Goal: Use online tool/utility: Utilize a website feature to perform a specific function

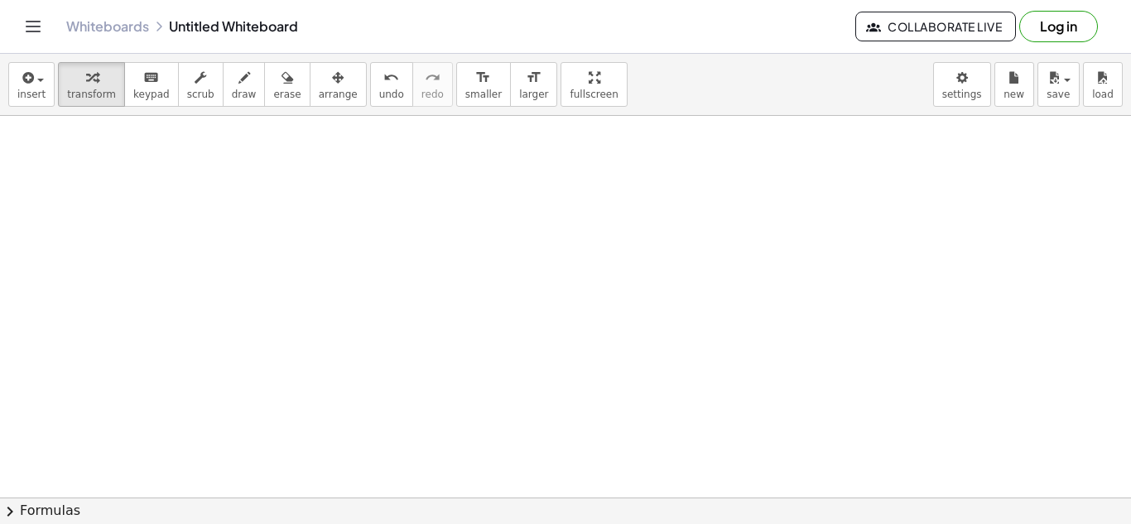
scroll to position [1367, 0]
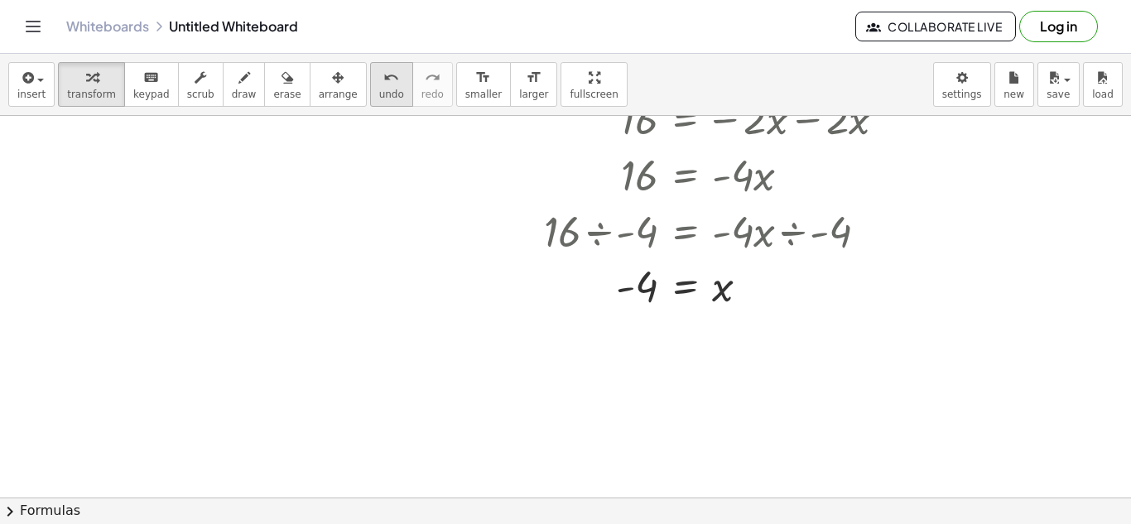
click at [370, 65] on button "undo undo" at bounding box center [391, 84] width 43 height 45
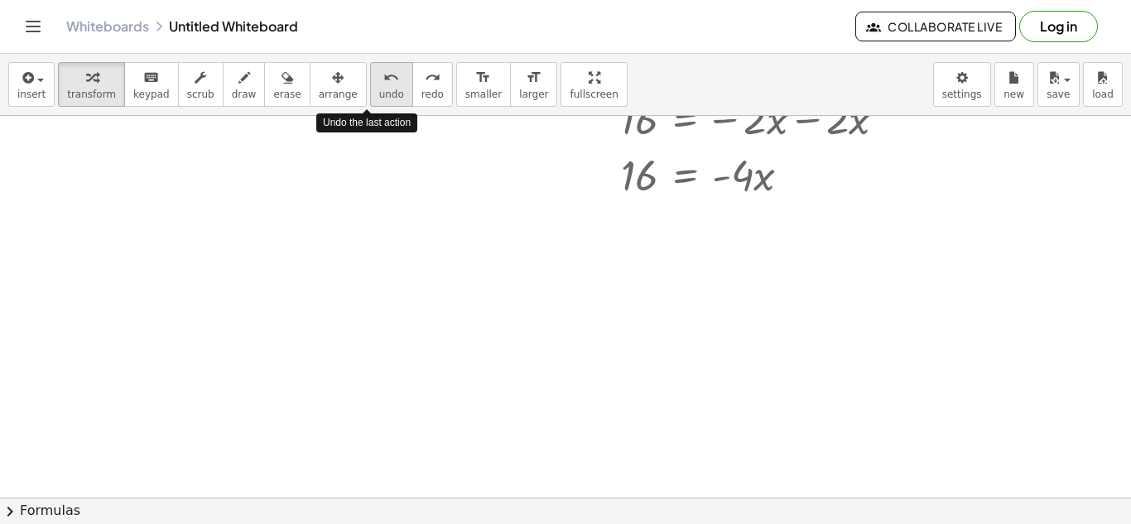
click at [370, 65] on button "undo undo" at bounding box center [391, 84] width 43 height 45
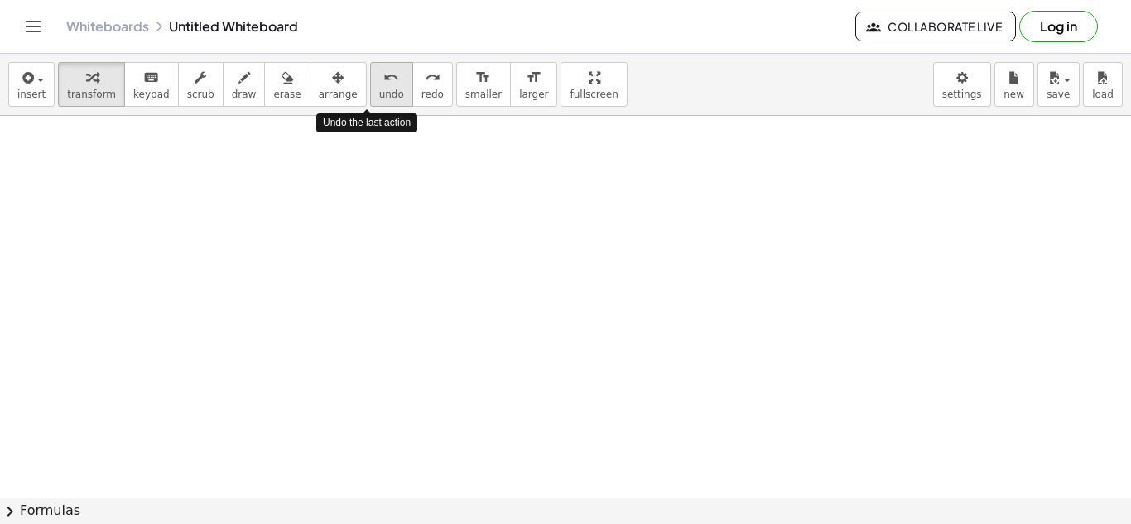
click at [370, 65] on button "undo undo" at bounding box center [391, 84] width 43 height 45
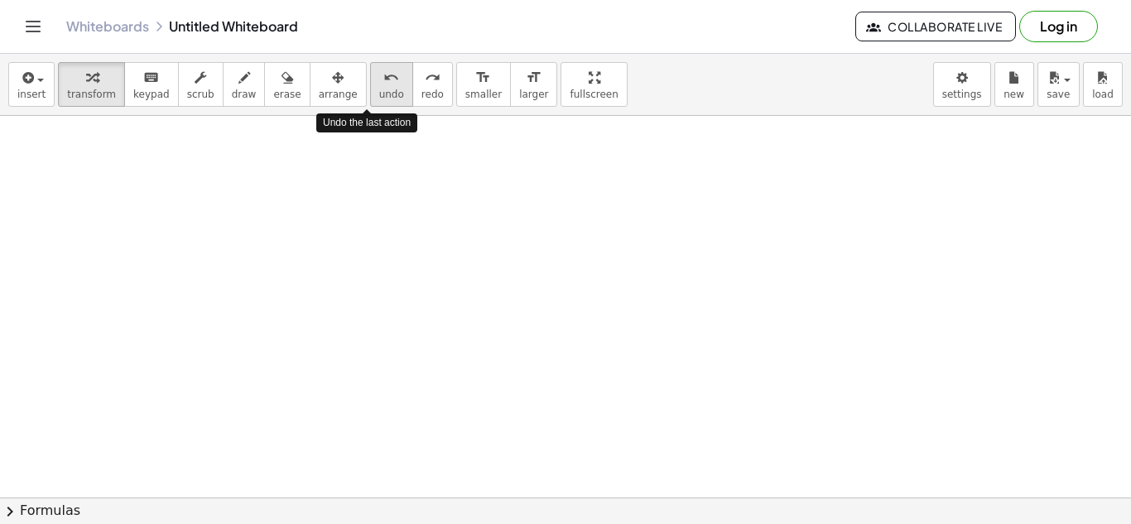
click at [370, 65] on button "undo undo" at bounding box center [391, 84] width 43 height 45
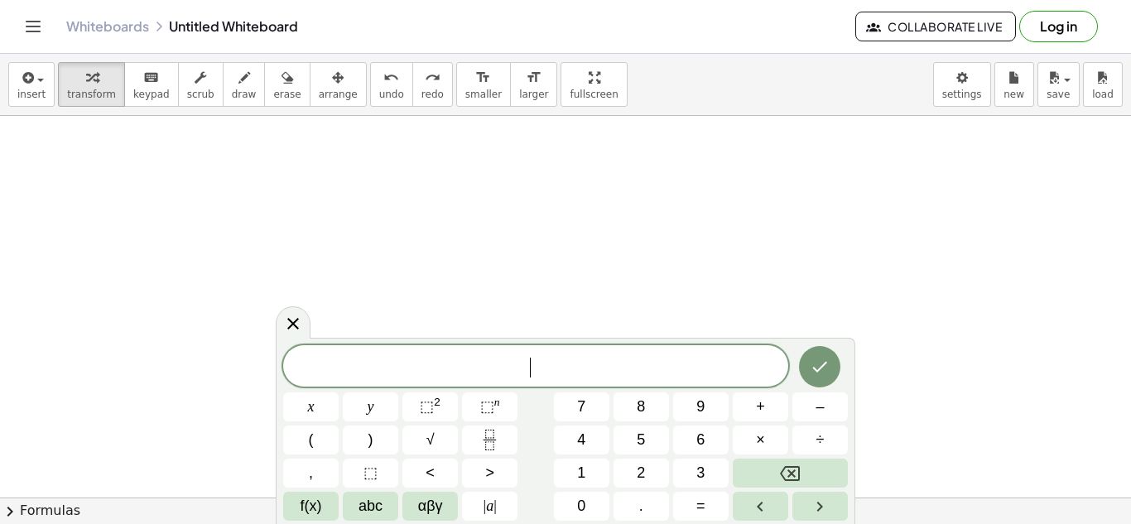
scroll to position [0, 0]
click at [822, 362] on icon "Done" at bounding box center [820, 365] width 20 height 20
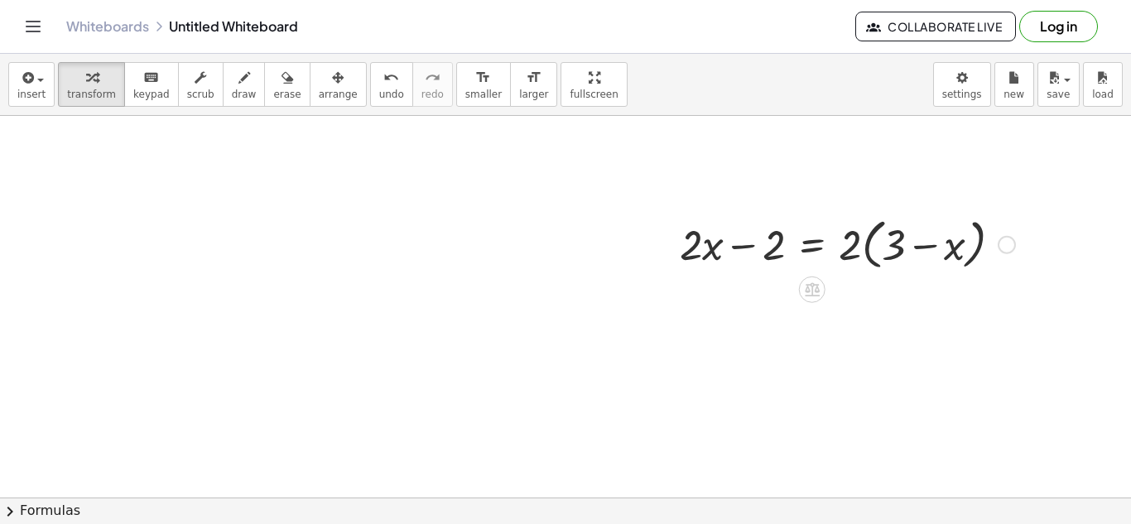
scroll to position [157, 0]
drag, startPoint x: 846, startPoint y: 240, endPoint x: 887, endPoint y: 235, distance: 40.9
click at [887, 235] on div at bounding box center [848, 238] width 352 height 63
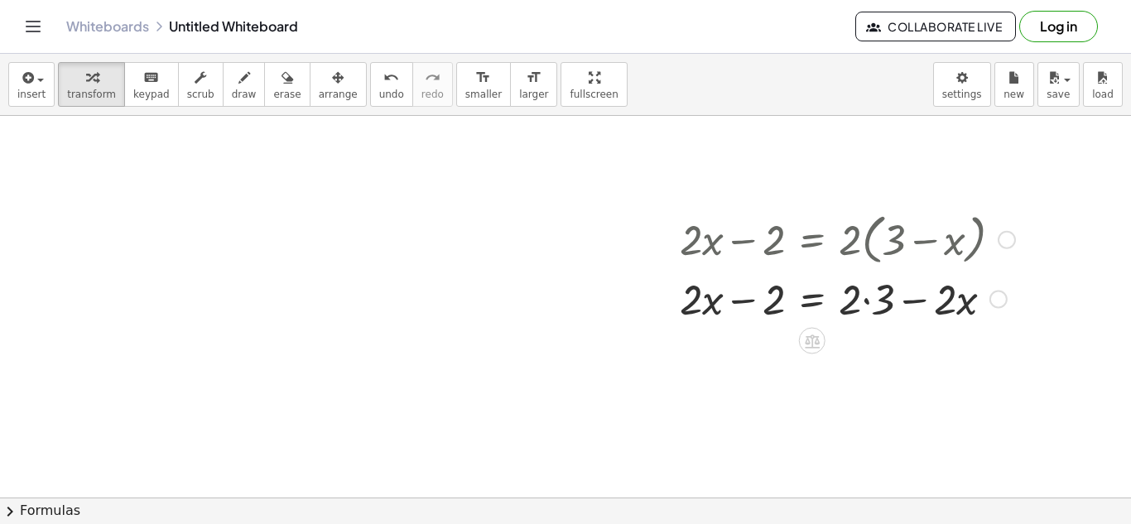
click at [864, 300] on div at bounding box center [848, 298] width 352 height 56
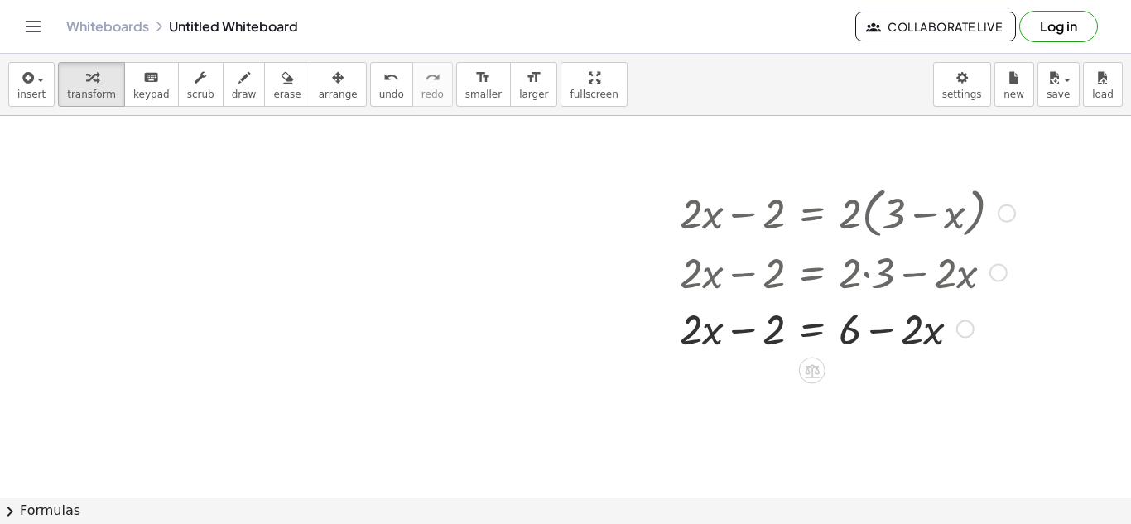
scroll to position [184, 0]
click at [810, 325] on div at bounding box center [848, 327] width 352 height 56
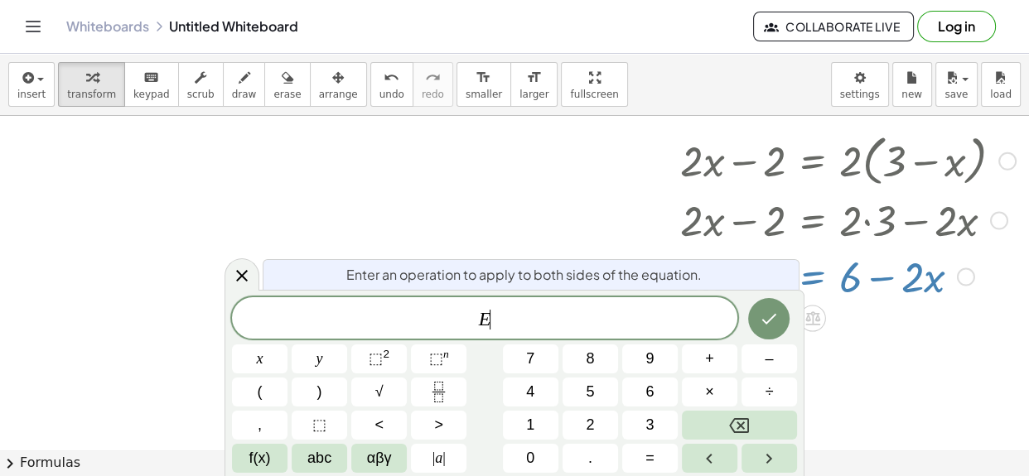
scroll to position [18, 0]
click at [783, 327] on button "Done" at bounding box center [768, 318] width 41 height 41
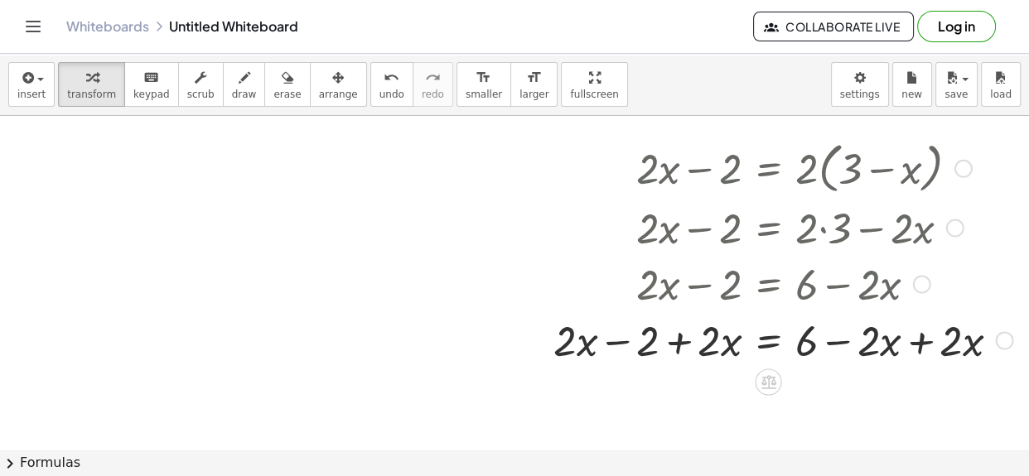
scroll to position [226, 44]
click at [915, 344] on div at bounding box center [782, 340] width 475 height 56
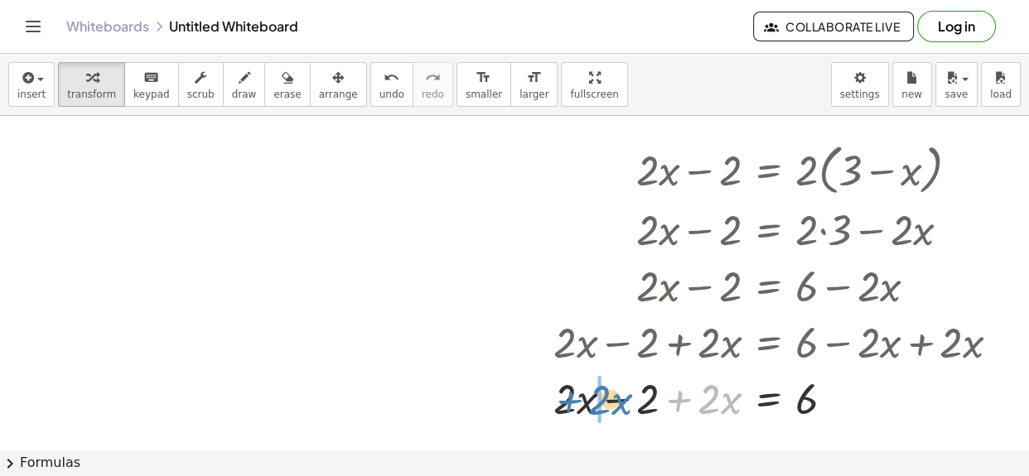
drag, startPoint x: 683, startPoint y: 401, endPoint x: 571, endPoint y: 402, distance: 111.8
click at [571, 402] on div at bounding box center [782, 397] width 475 height 56
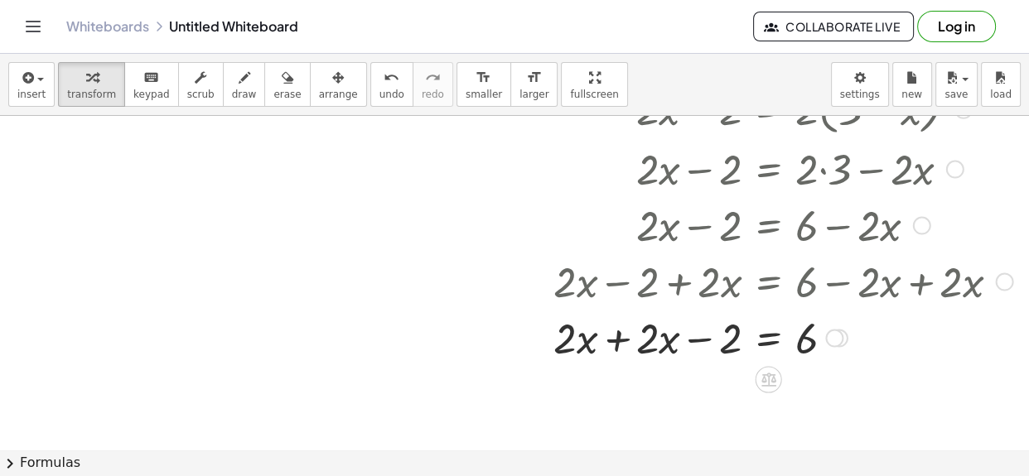
scroll to position [286, 44]
click at [618, 329] on div at bounding box center [782, 337] width 475 height 56
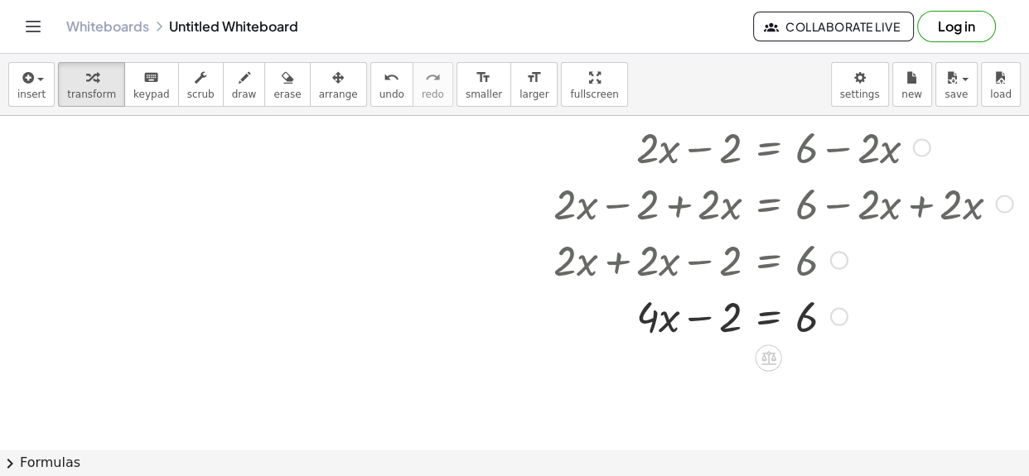
scroll to position [366, 44]
click at [764, 317] on div at bounding box center [782, 313] width 475 height 56
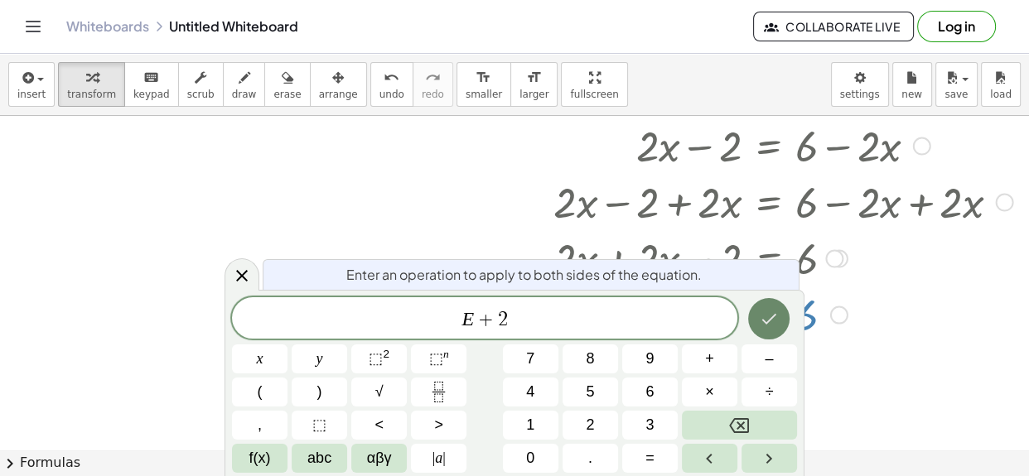
click at [765, 322] on icon "Done" at bounding box center [769, 319] width 15 height 11
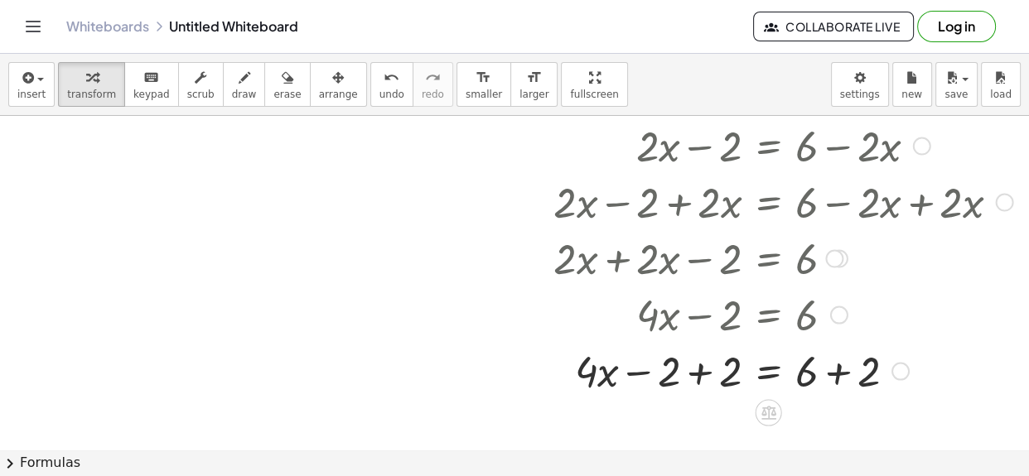
click at [696, 368] on div at bounding box center [782, 369] width 475 height 56
click at [840, 374] on div at bounding box center [782, 369] width 475 height 56
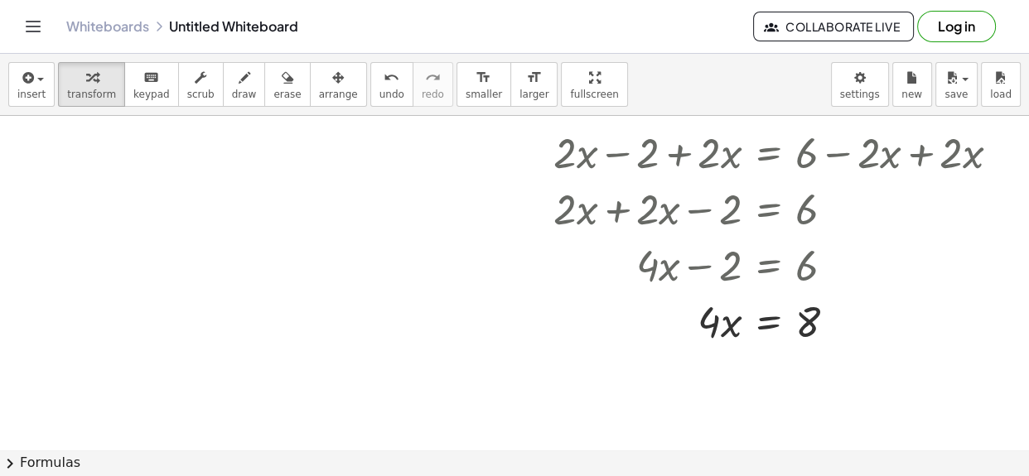
scroll to position [419, 44]
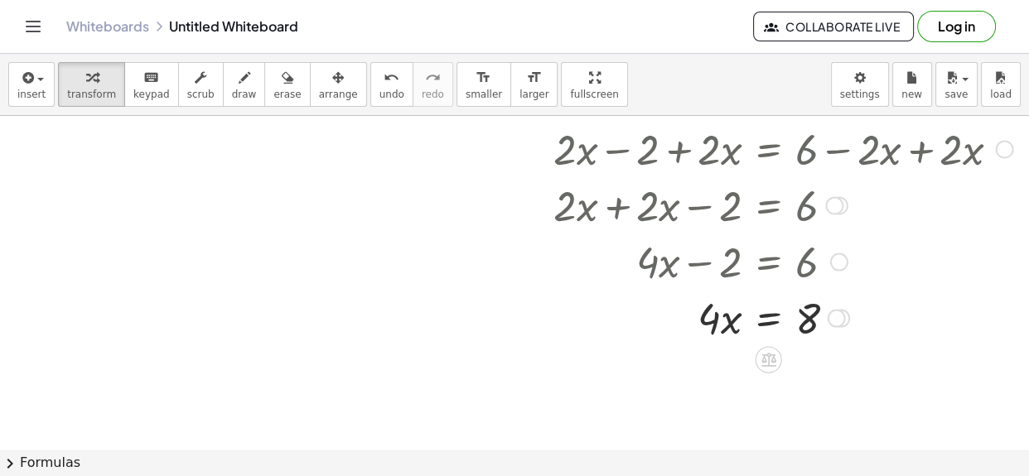
click at [764, 323] on div at bounding box center [782, 316] width 475 height 56
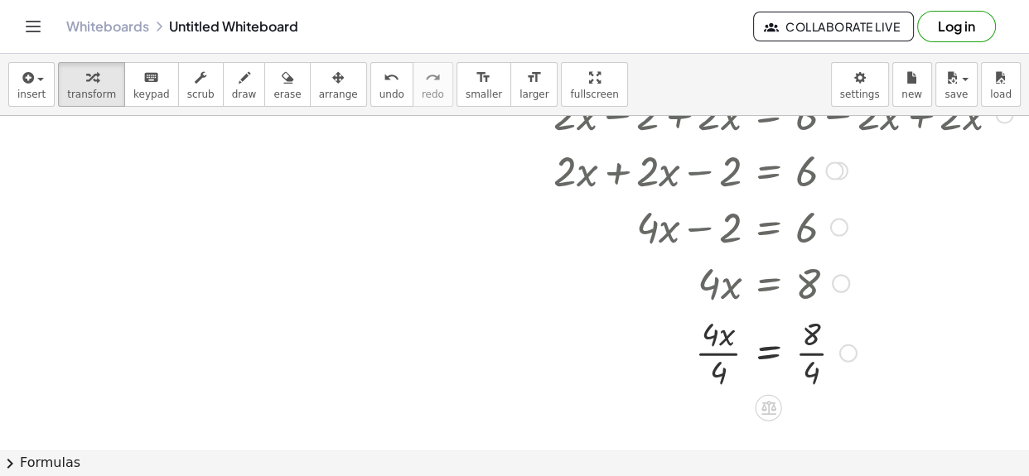
scroll to position [456, 43]
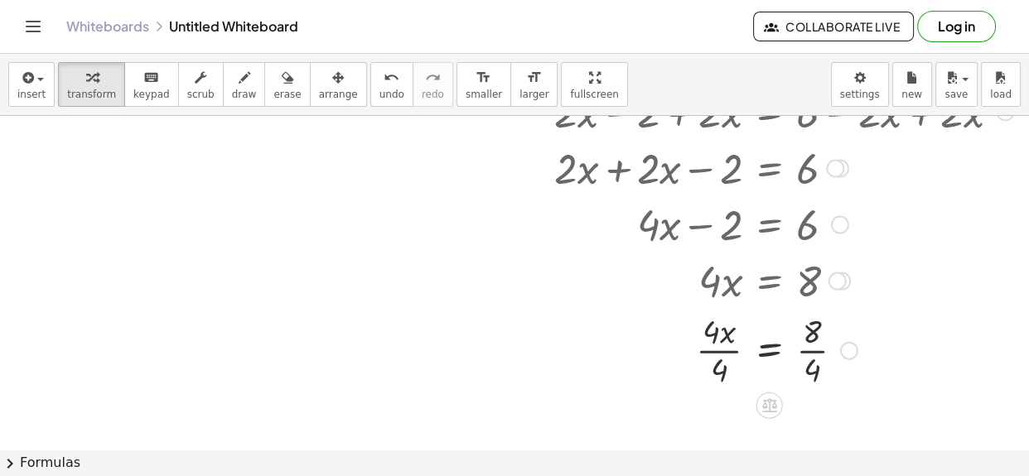
click at [720, 366] on div at bounding box center [783, 348] width 475 height 83
click at [817, 369] on div at bounding box center [783, 348] width 475 height 83
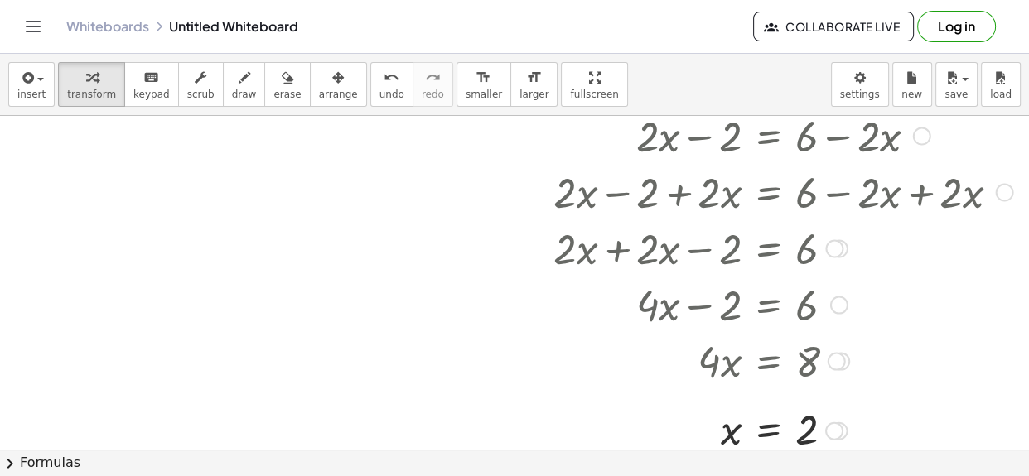
scroll to position [377, 44]
click at [374, 82] on button "undo undo" at bounding box center [391, 84] width 43 height 45
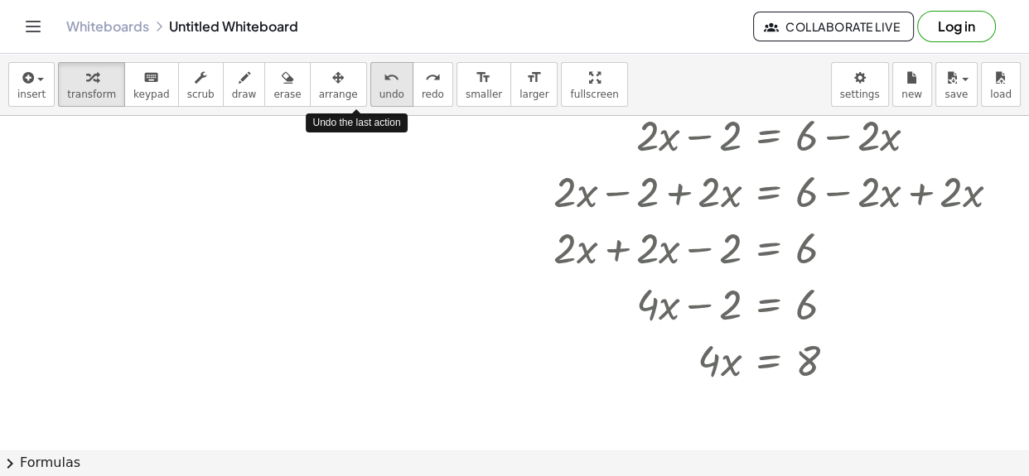
click at [374, 82] on button "undo undo" at bounding box center [391, 84] width 43 height 45
click at [374, 80] on button "undo undo" at bounding box center [391, 84] width 43 height 45
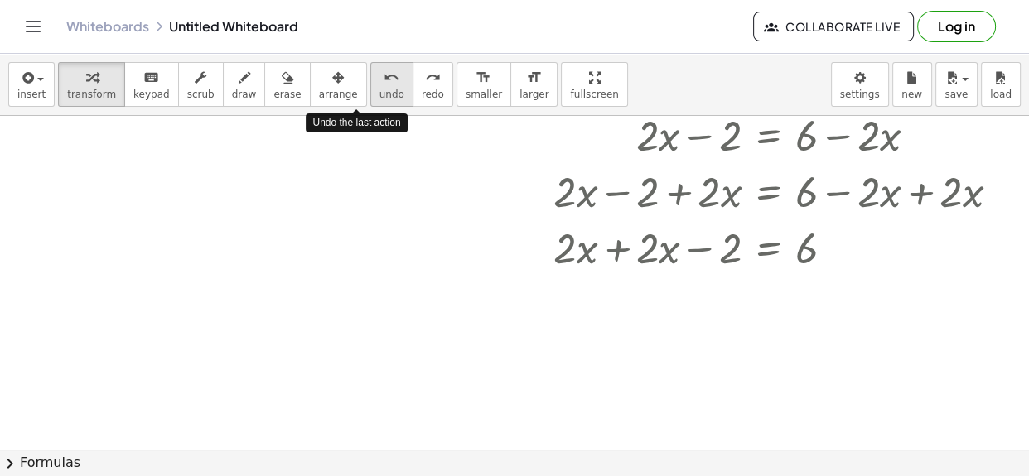
click at [374, 80] on button "undo undo" at bounding box center [391, 84] width 43 height 45
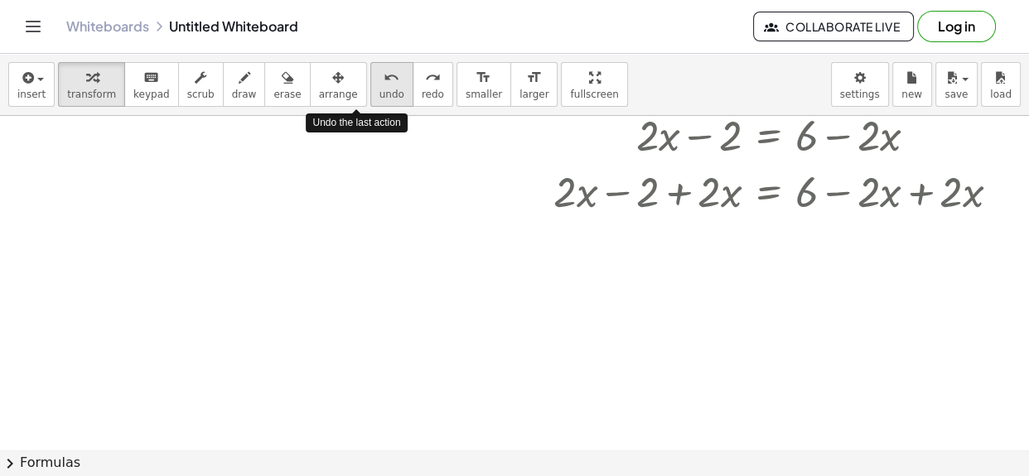
click at [374, 80] on button "undo undo" at bounding box center [391, 84] width 43 height 45
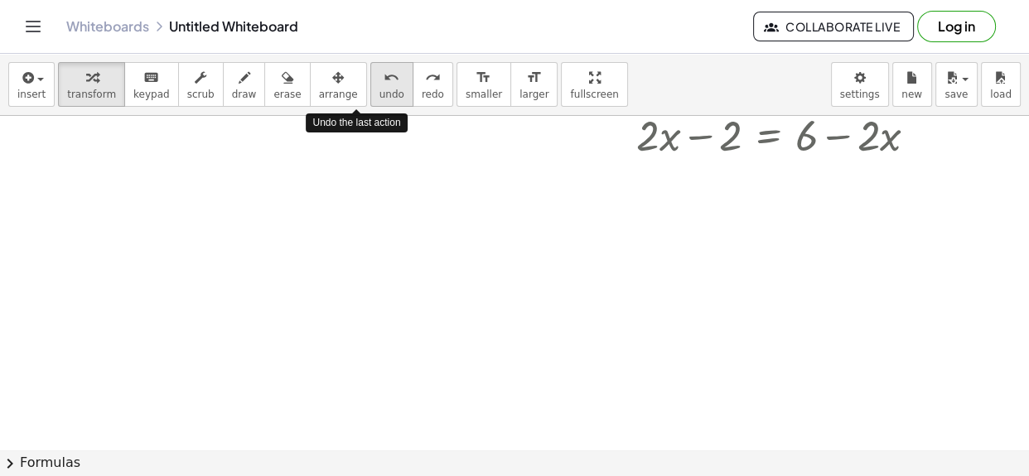
click at [374, 80] on button "undo undo" at bounding box center [391, 84] width 43 height 45
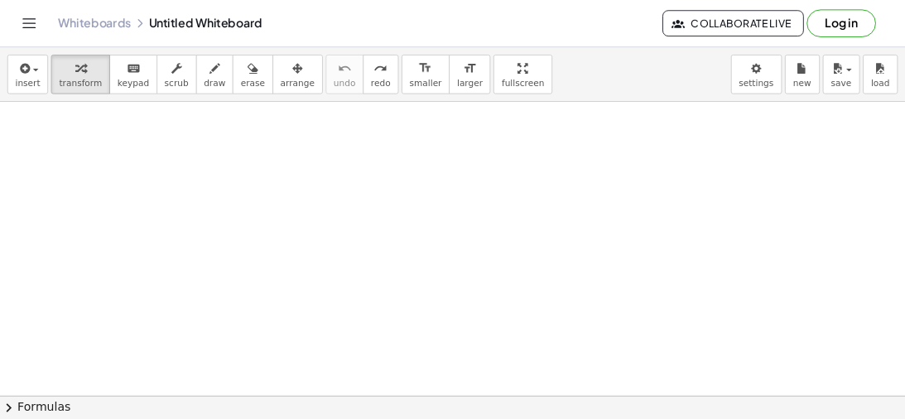
scroll to position [0, 44]
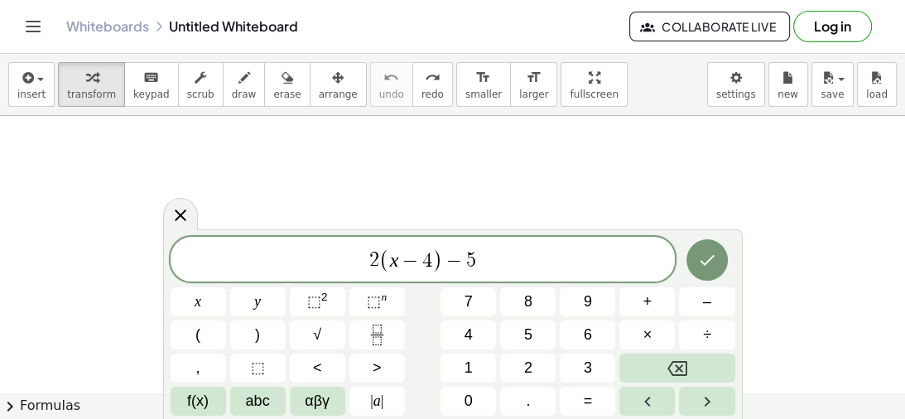
scroll to position [218, 64]
click at [696, 254] on button "Done" at bounding box center [706, 259] width 41 height 41
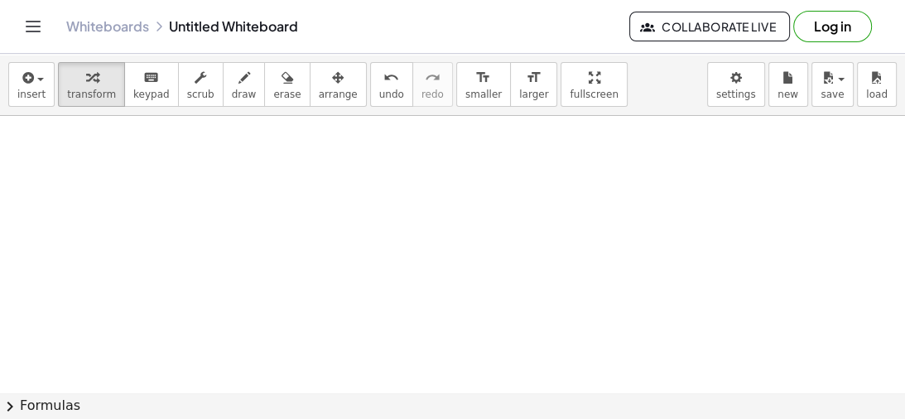
scroll to position [0, 109]
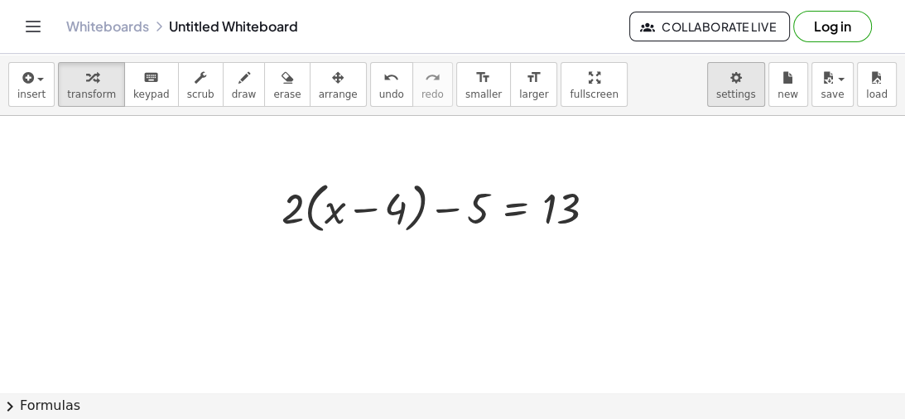
click at [749, 95] on body "Graspable Math Activities Get Started Activity Bank Assigned Work Classes White…" at bounding box center [452, 209] width 905 height 419
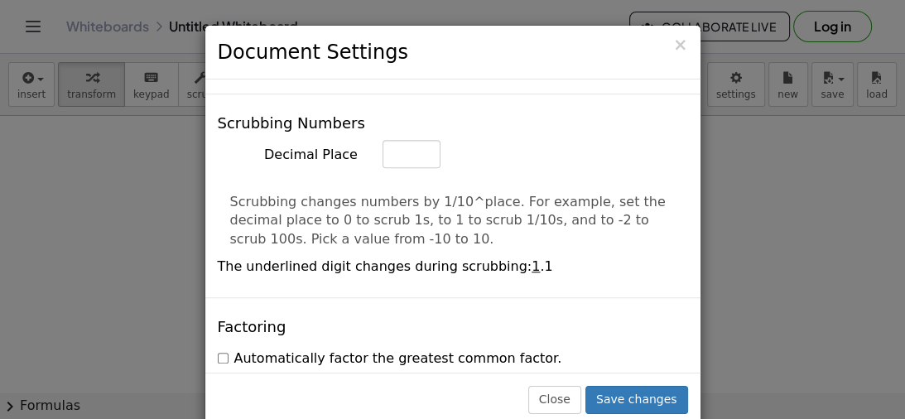
scroll to position [970, 0]
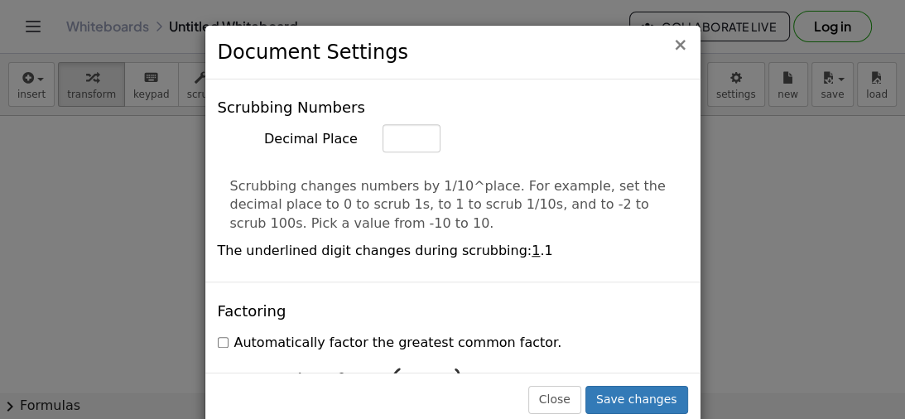
click at [683, 45] on span "×" at bounding box center [680, 45] width 15 height 20
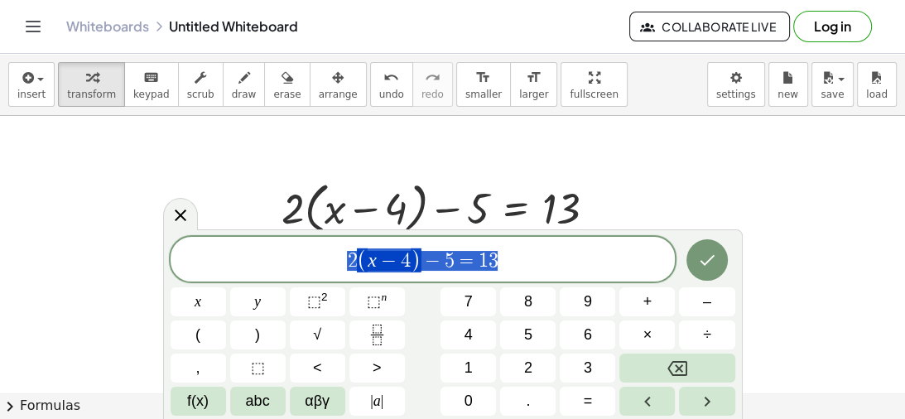
drag, startPoint x: 519, startPoint y: 258, endPoint x: 342, endPoint y: 259, distance: 177.2
click at [342, 259] on span "2 ( x − 4 ) − 5 = 1 3" at bounding box center [423, 260] width 505 height 27
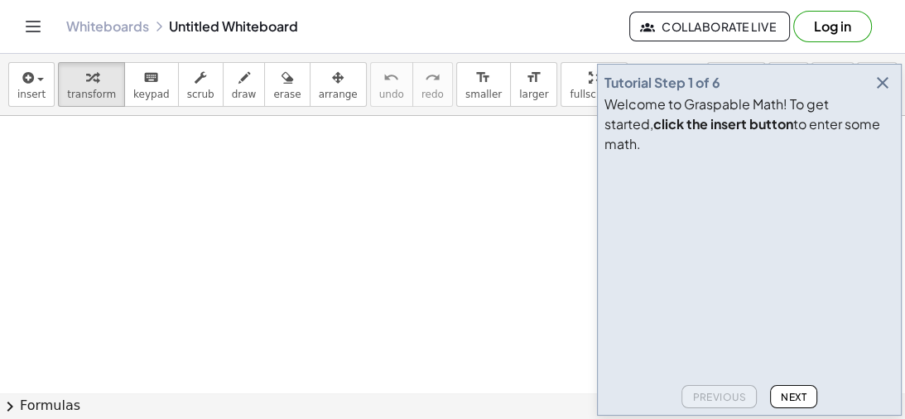
click at [884, 93] on icon "button" at bounding box center [883, 83] width 20 height 20
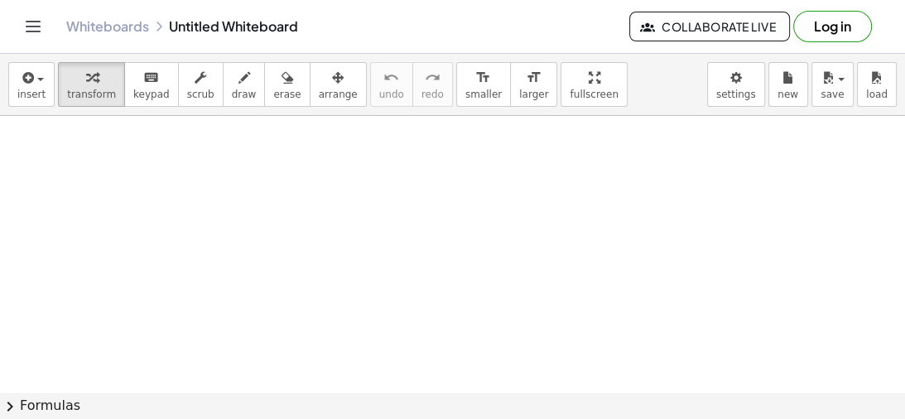
click at [343, 276] on div at bounding box center [452, 403] width 905 height 574
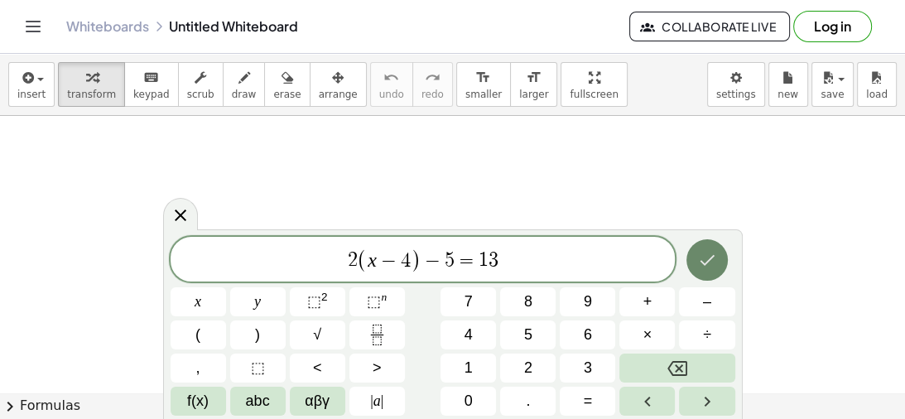
click at [689, 261] on button "Done" at bounding box center [706, 259] width 41 height 41
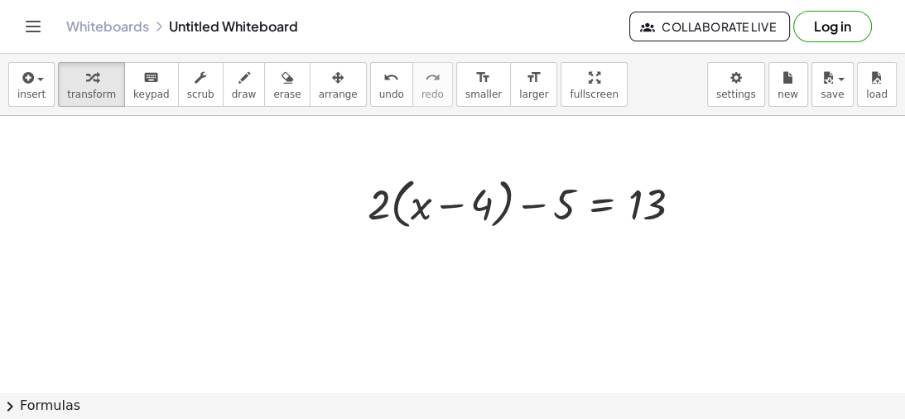
scroll to position [86, 0]
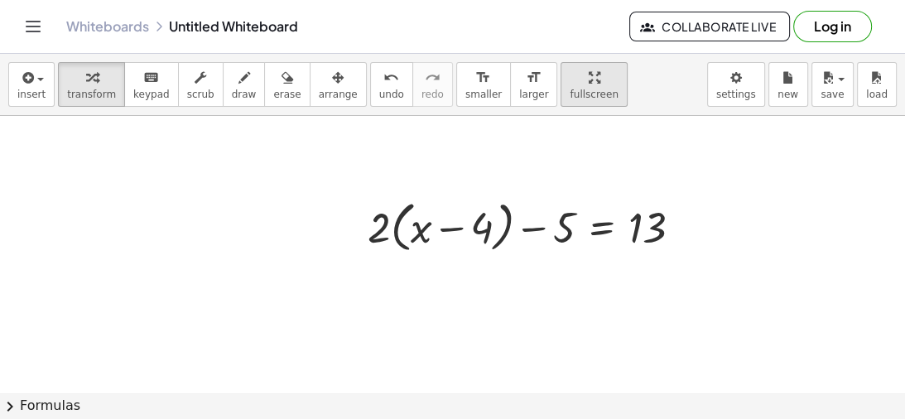
click at [570, 92] on span "fullscreen" at bounding box center [594, 95] width 48 height 12
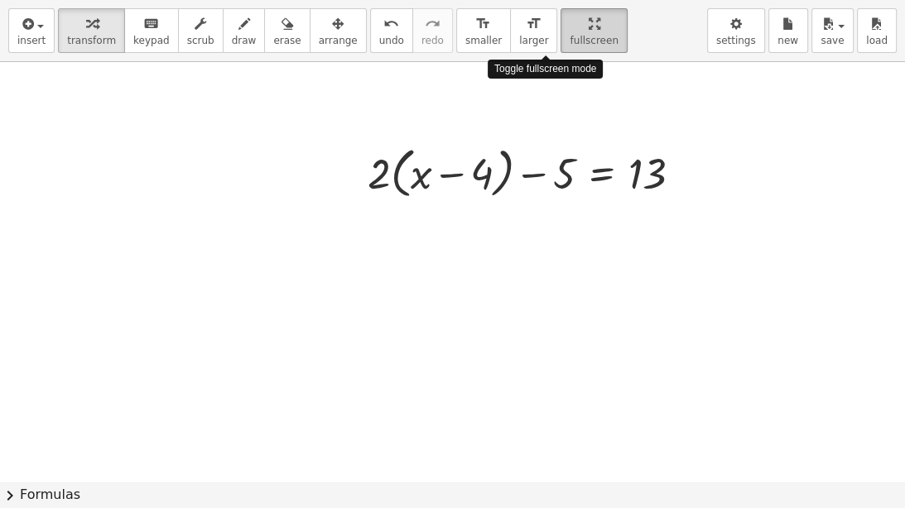
click at [570, 21] on div "button" at bounding box center [594, 23] width 48 height 20
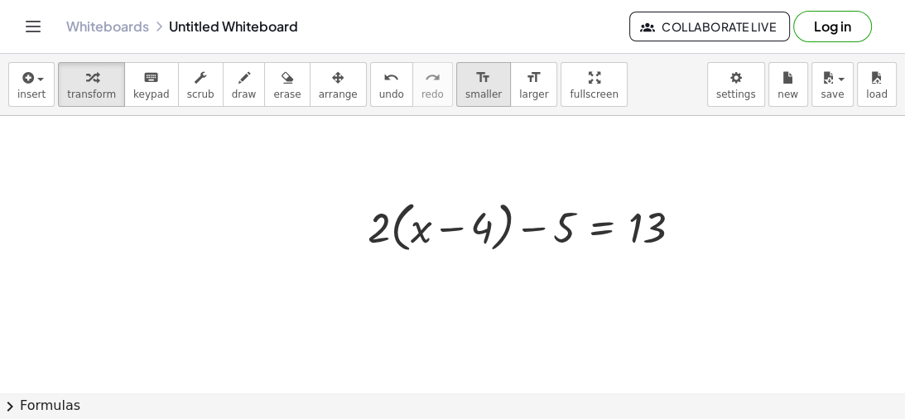
click at [465, 89] on span "smaller" at bounding box center [483, 95] width 36 height 12
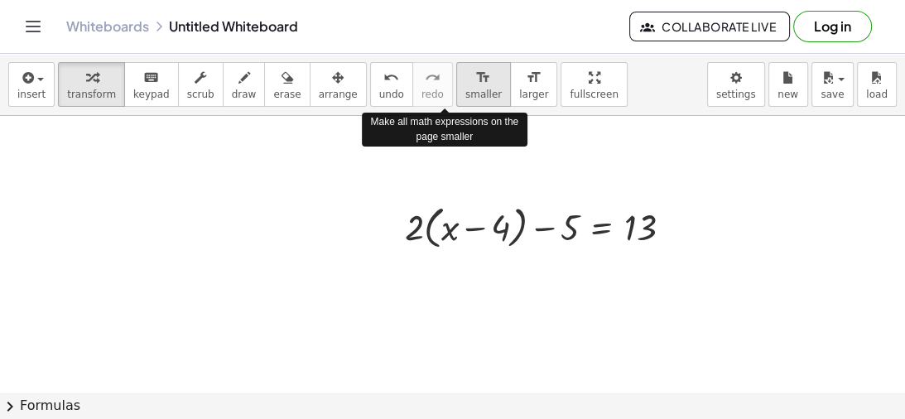
click at [465, 89] on span "smaller" at bounding box center [483, 95] width 36 height 12
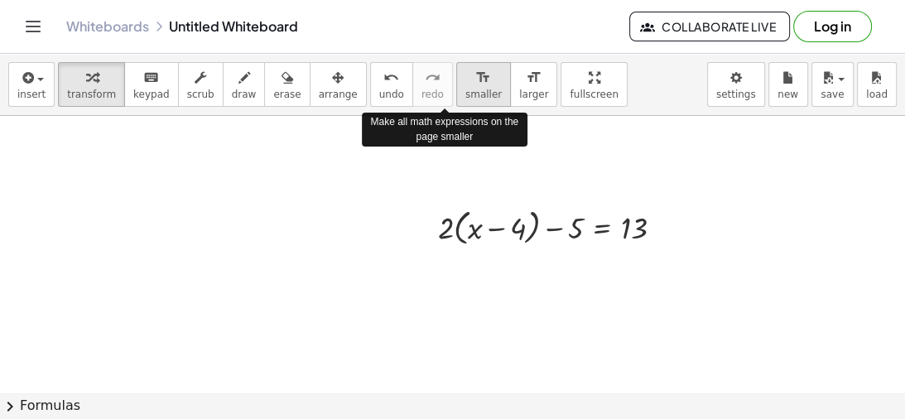
click at [465, 89] on span "smaller" at bounding box center [483, 95] width 36 height 12
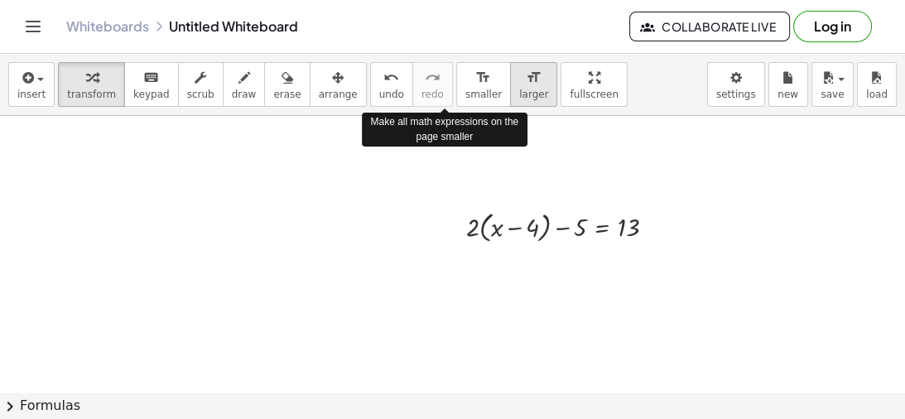
click at [510, 87] on button "format_size larger" at bounding box center [533, 84] width 47 height 45
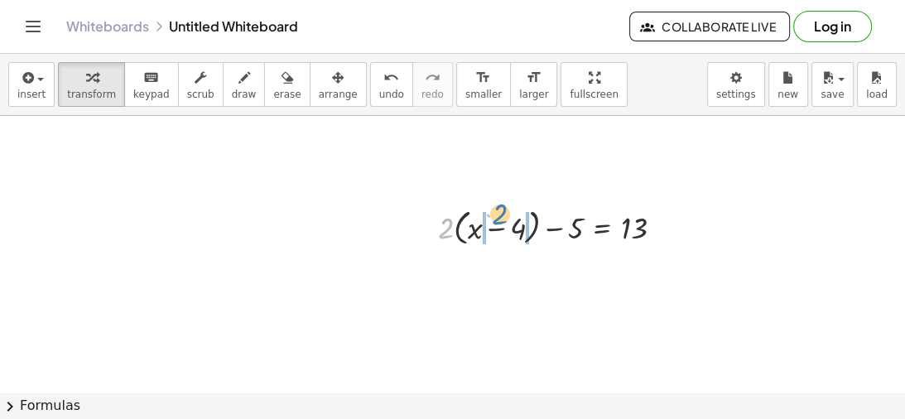
drag, startPoint x: 449, startPoint y: 231, endPoint x: 508, endPoint y: 219, distance: 60.1
click at [508, 219] on div at bounding box center [557, 226] width 255 height 46
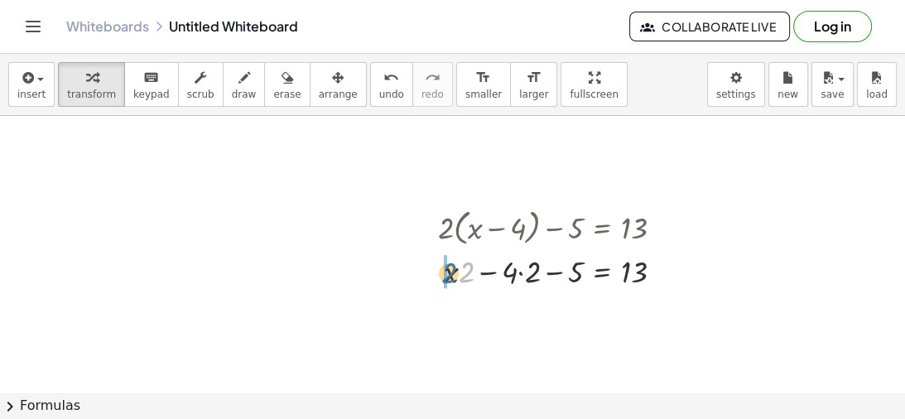
drag, startPoint x: 468, startPoint y: 264, endPoint x: 450, endPoint y: 265, distance: 18.2
click at [450, 265] on div at bounding box center [557, 270] width 255 height 42
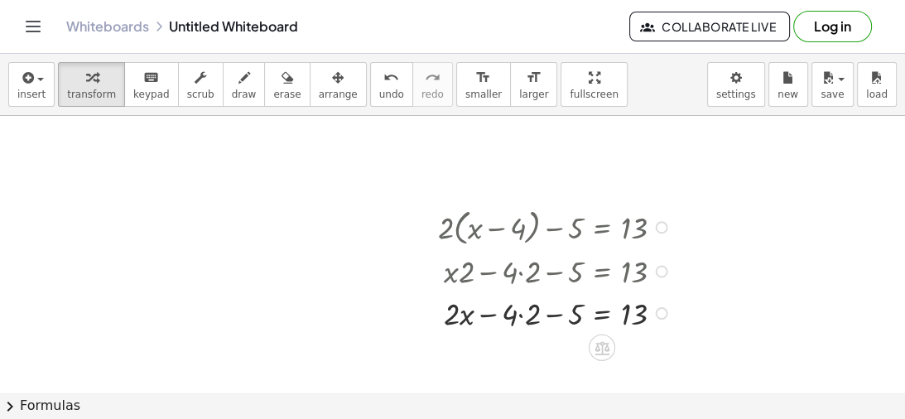
click at [521, 314] on div at bounding box center [557, 312] width 255 height 42
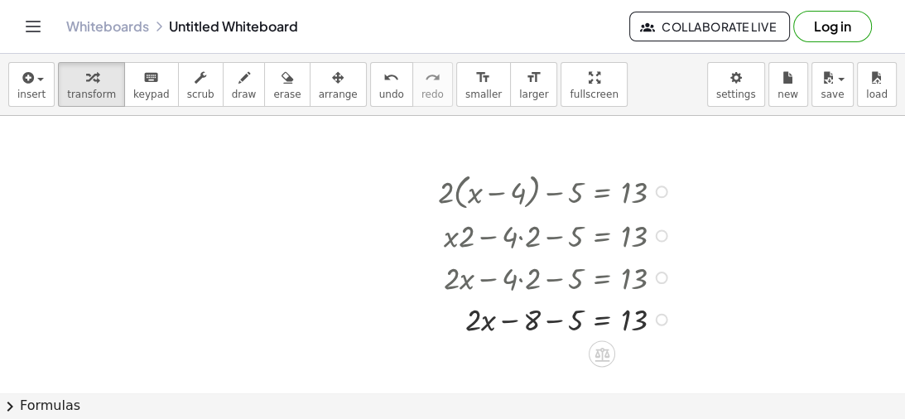
scroll to position [225, 0]
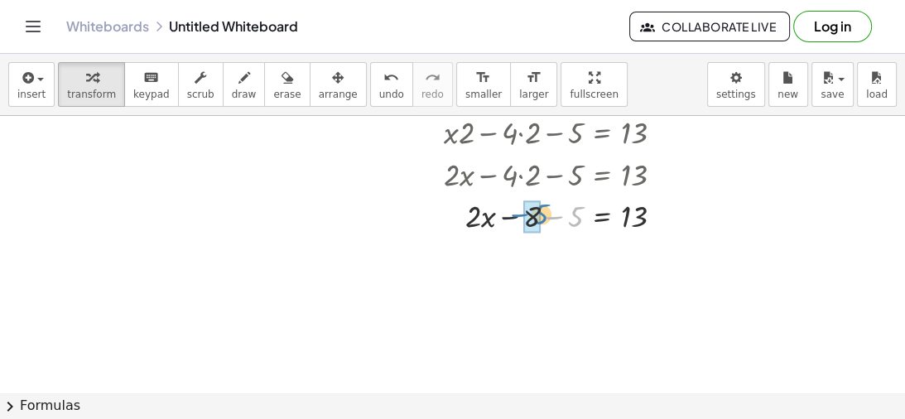
drag, startPoint x: 570, startPoint y: 214, endPoint x: 535, endPoint y: 213, distance: 34.8
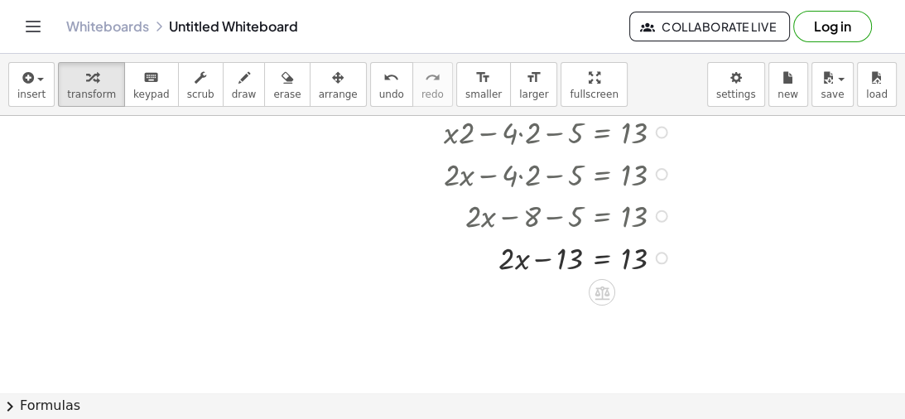
click at [603, 262] on div at bounding box center [557, 256] width 255 height 42
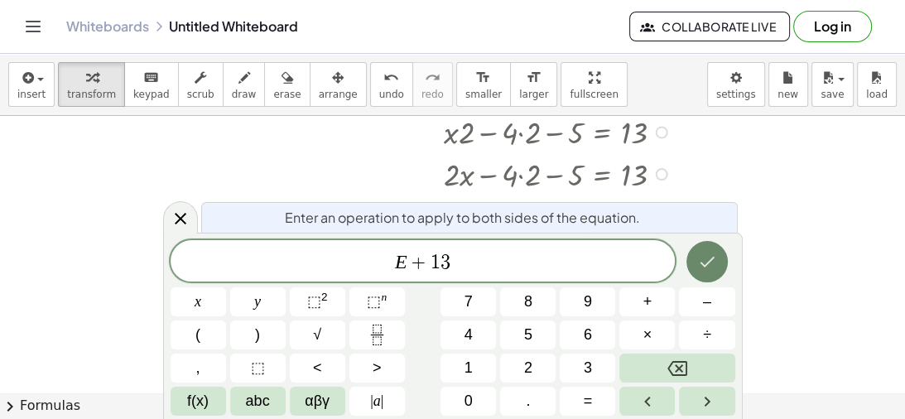
click at [706, 257] on icon "Done" at bounding box center [707, 262] width 20 height 20
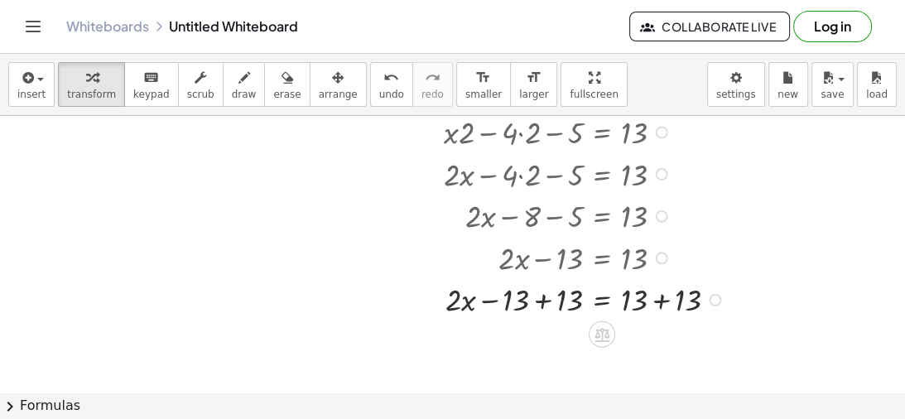
click at [544, 310] on div at bounding box center [584, 298] width 309 height 42
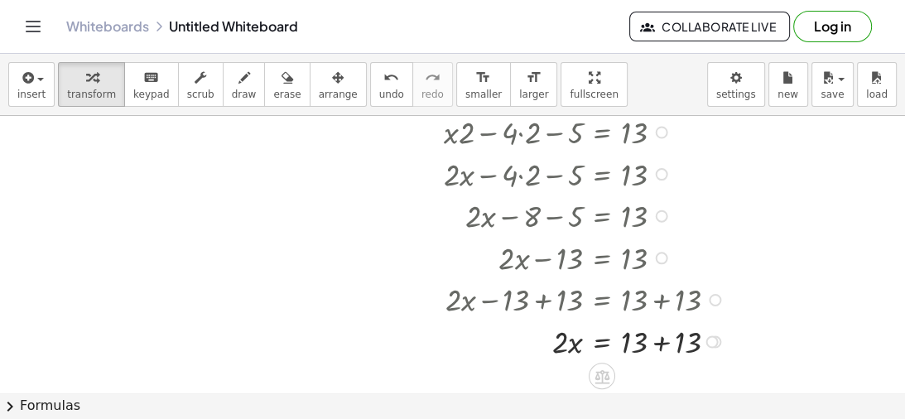
click at [659, 338] on div at bounding box center [584, 341] width 309 height 42
click at [600, 347] on div at bounding box center [584, 341] width 309 height 42
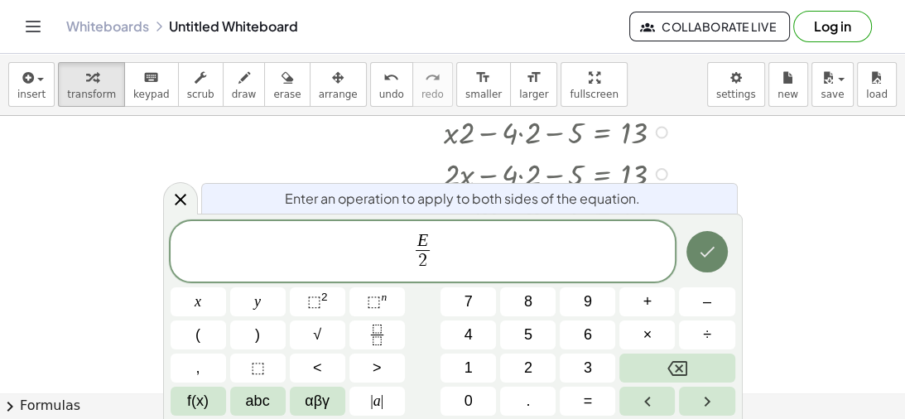
click at [701, 257] on icon "Done" at bounding box center [707, 252] width 20 height 20
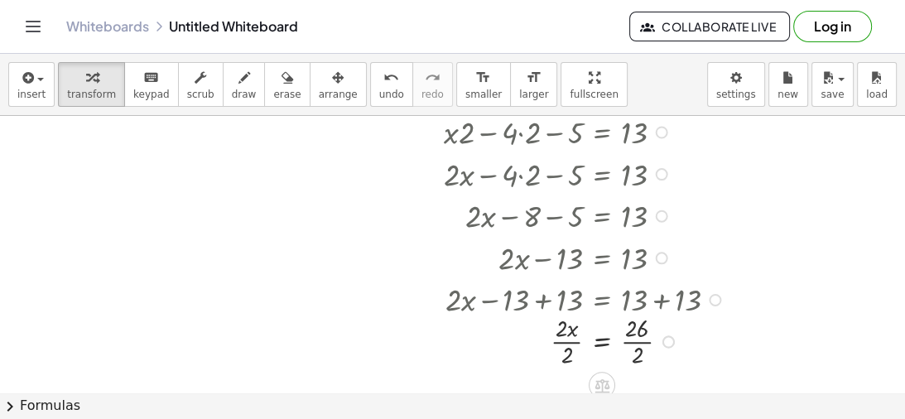
click at [568, 349] on div at bounding box center [584, 340] width 309 height 60
click at [642, 348] on div at bounding box center [584, 340] width 309 height 60
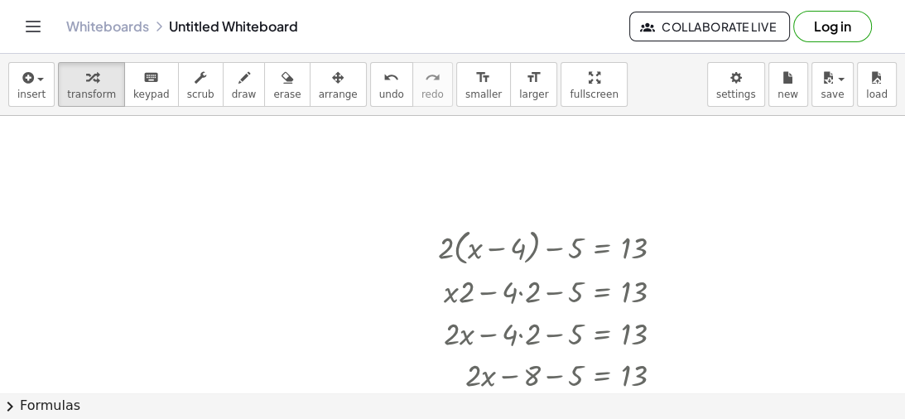
scroll to position [60, 0]
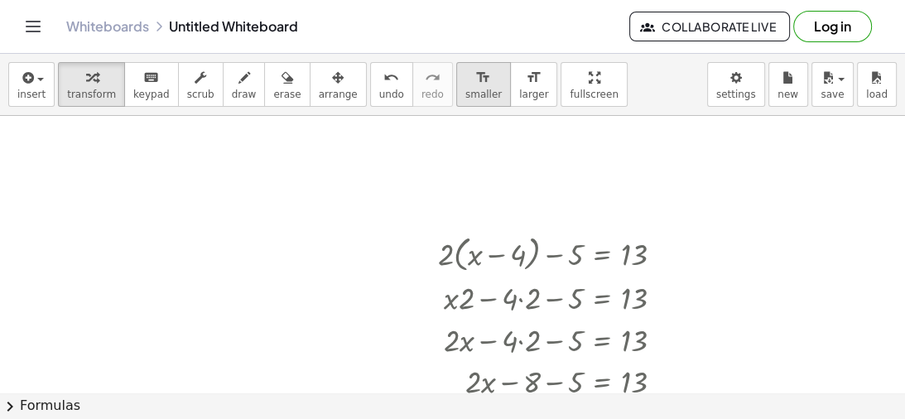
click at [468, 89] on button "format_size smaller" at bounding box center [483, 84] width 55 height 45
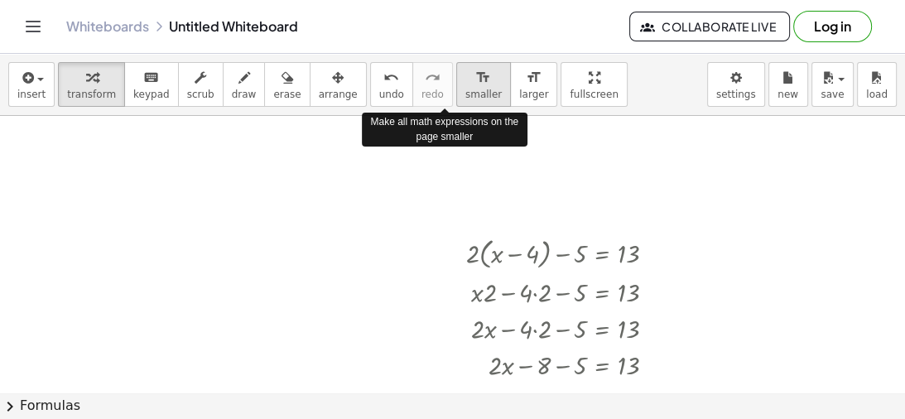
click at [468, 89] on button "format_size smaller" at bounding box center [483, 84] width 55 height 45
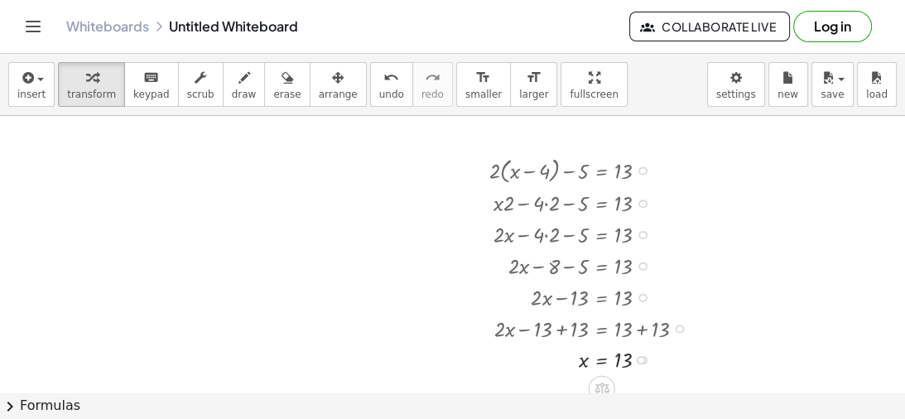
scroll to position [139, 0]
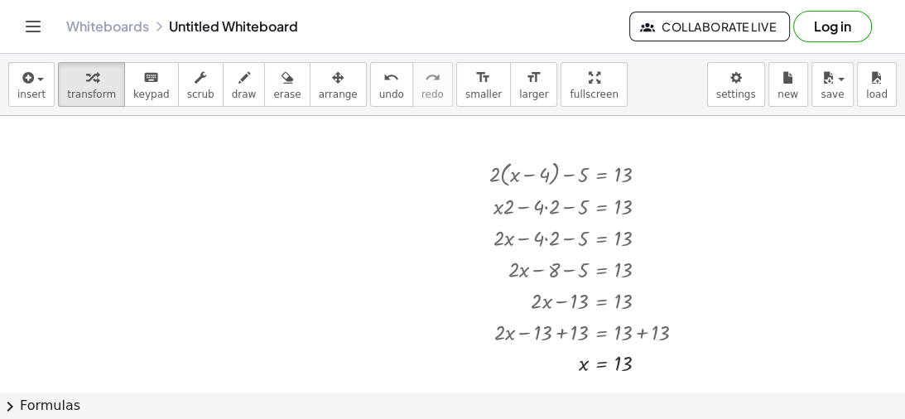
click at [276, 208] on div at bounding box center [452, 254] width 905 height 555
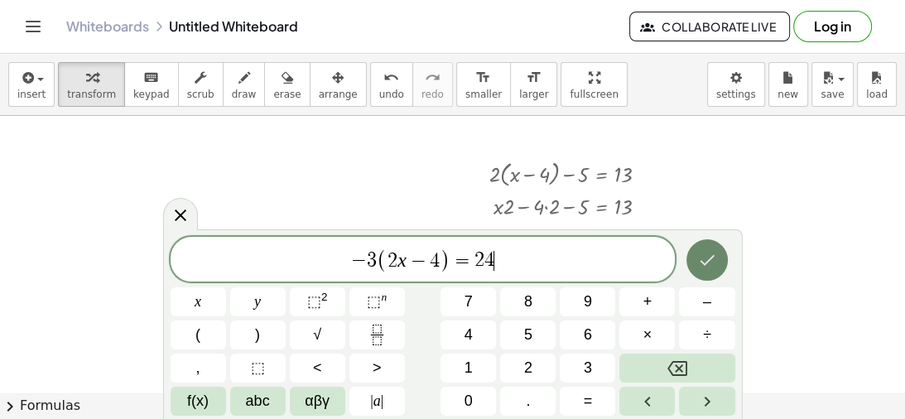
click at [722, 262] on button "Done" at bounding box center [706, 259] width 41 height 41
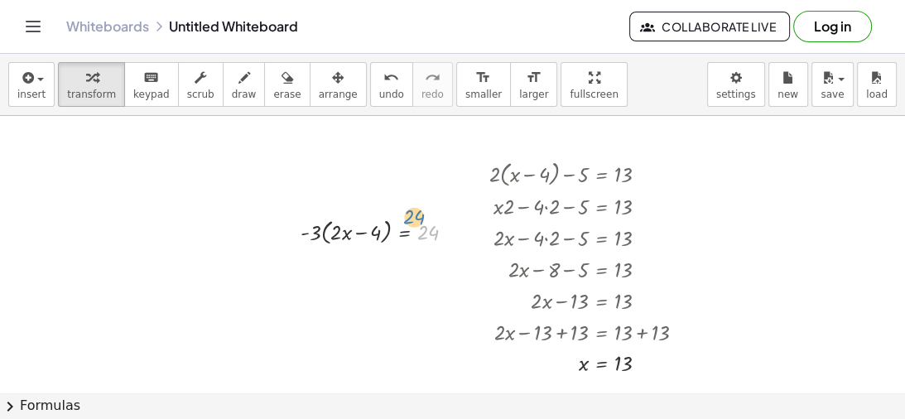
drag, startPoint x: 424, startPoint y: 230, endPoint x: 417, endPoint y: 246, distance: 17.1
drag, startPoint x: 316, startPoint y: 234, endPoint x: 335, endPoint y: 229, distance: 19.7
click at [335, 229] on div at bounding box center [384, 231] width 184 height 34
click at [378, 264] on div at bounding box center [379, 263] width 194 height 31
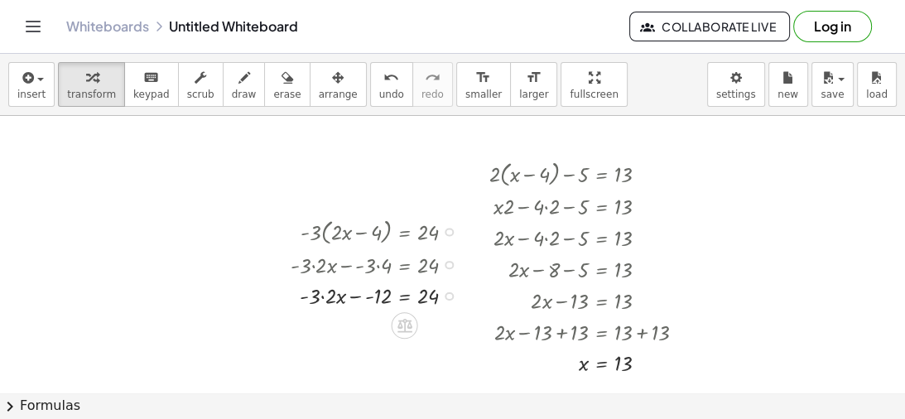
click at [323, 297] on div at bounding box center [379, 294] width 194 height 31
click at [379, 93] on span "undo" at bounding box center [391, 95] width 25 height 12
click at [354, 267] on div at bounding box center [379, 263] width 194 height 31
drag, startPoint x: 387, startPoint y: 266, endPoint x: 344, endPoint y: 265, distance: 42.2
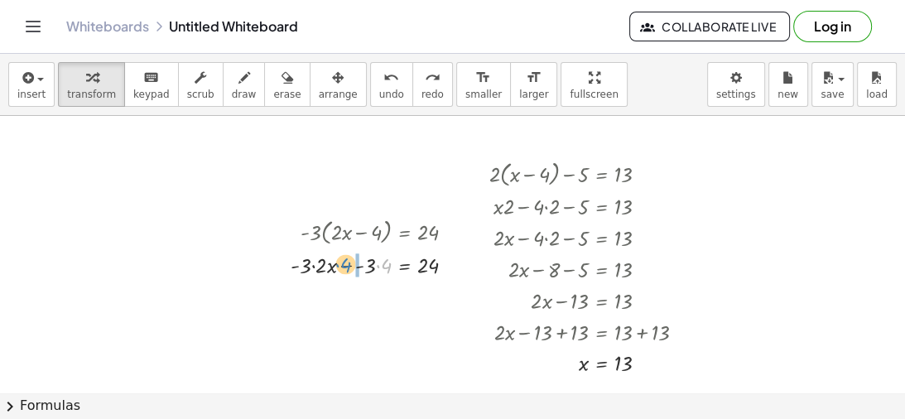
click at [344, 265] on div at bounding box center [379, 263] width 194 height 31
click at [368, 294] on div at bounding box center [379, 294] width 194 height 31
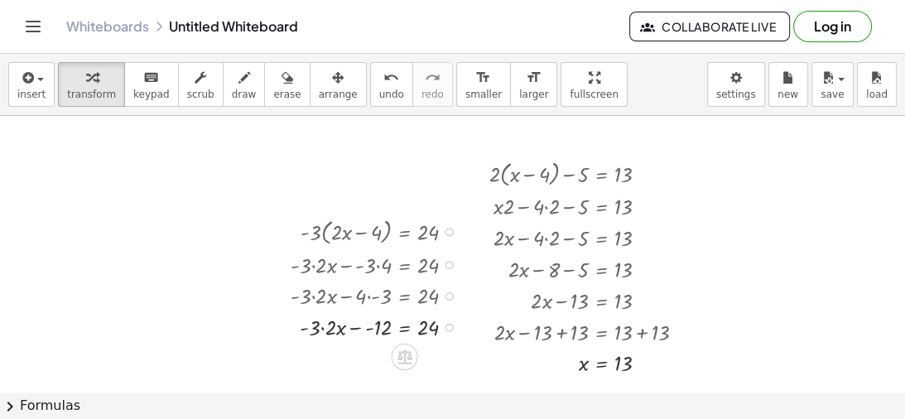
click at [377, 330] on div at bounding box center [379, 326] width 194 height 31
click at [330, 361] on div at bounding box center [379, 357] width 194 height 31
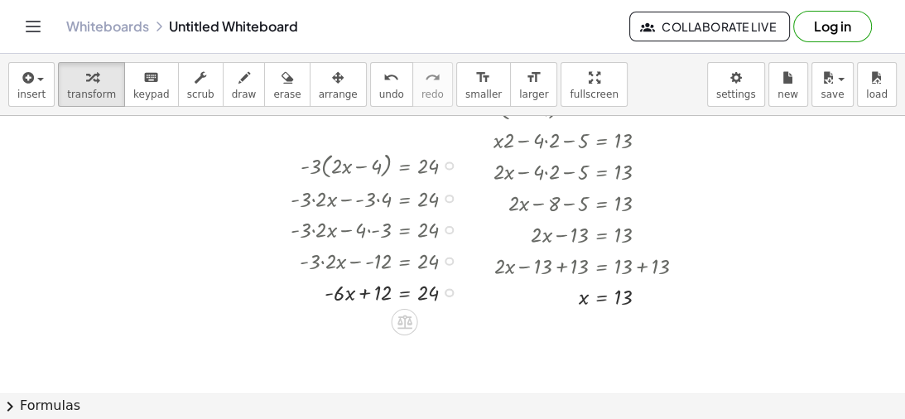
scroll to position [223, 0]
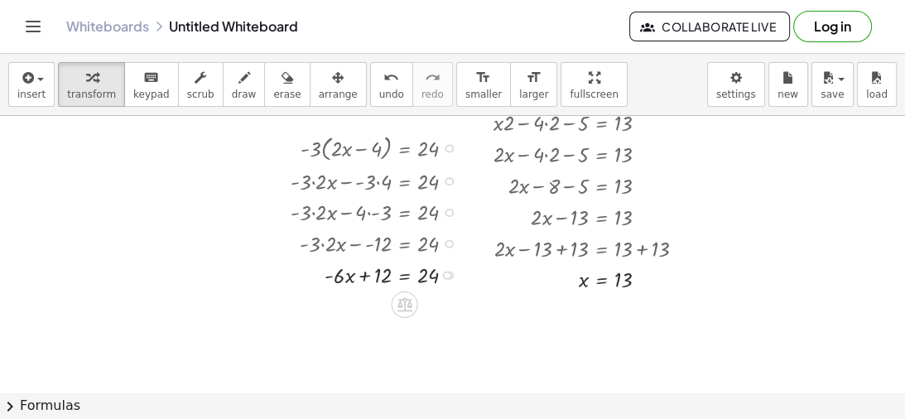
click at [405, 277] on div at bounding box center [379, 273] width 194 height 31
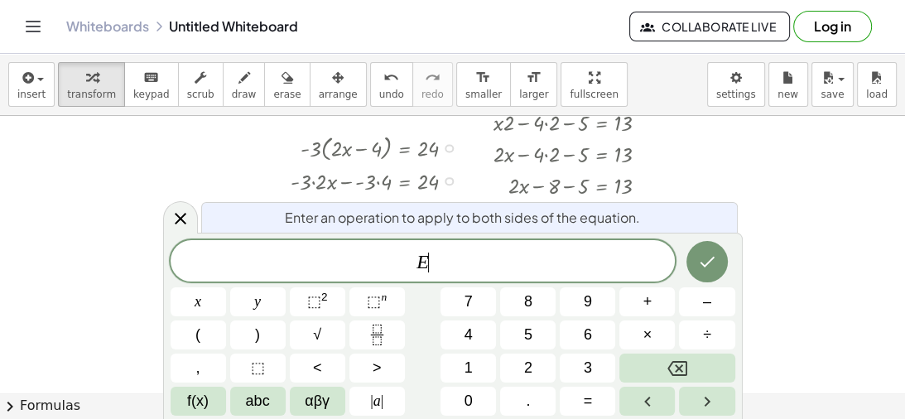
scroll to position [224, 0]
click at [715, 257] on icon "Done" at bounding box center [707, 262] width 20 height 20
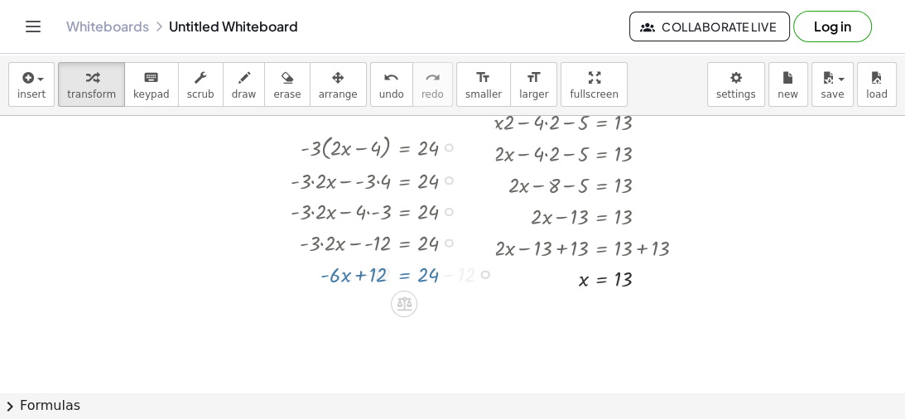
scroll to position [223, 0]
click at [365, 276] on div at bounding box center [396, 273] width 233 height 31
click at [444, 274] on div at bounding box center [397, 273] width 230 height 31
click at [403, 308] on div at bounding box center [397, 305] width 230 height 31
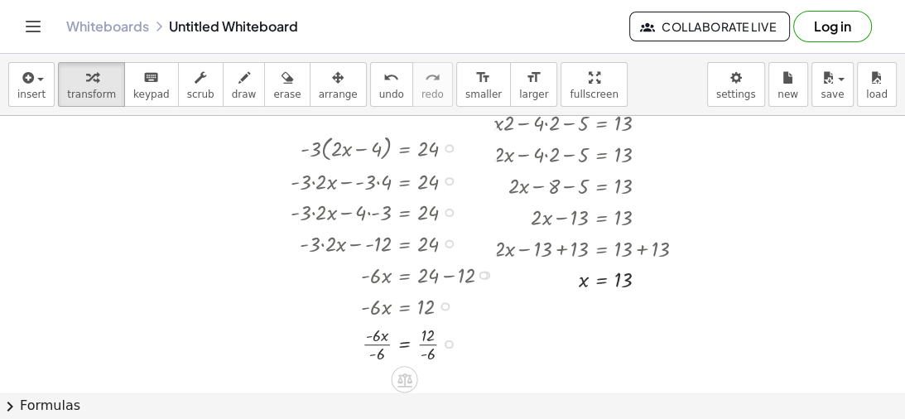
click at [379, 339] on div at bounding box center [397, 342] width 230 height 44
click at [374, 338] on div at bounding box center [397, 342] width 230 height 44
click at [380, 344] on div at bounding box center [397, 342] width 230 height 44
click at [378, 351] on div at bounding box center [397, 342] width 230 height 44
click at [425, 351] on div at bounding box center [397, 342] width 230 height 44
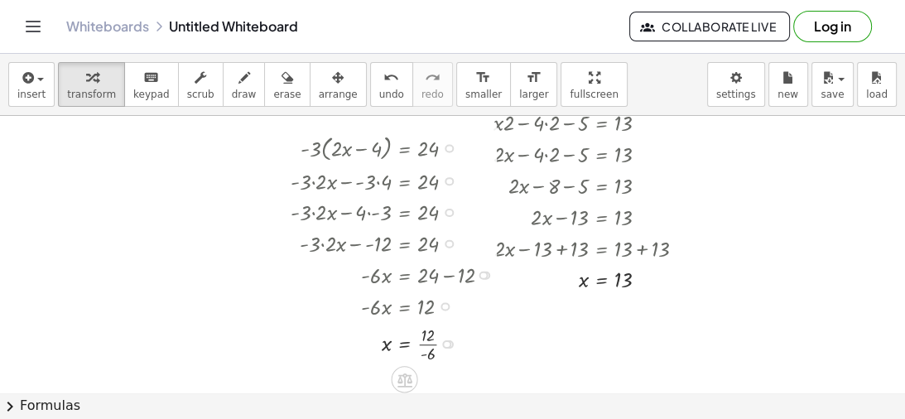
click at [431, 351] on div at bounding box center [397, 342] width 230 height 44
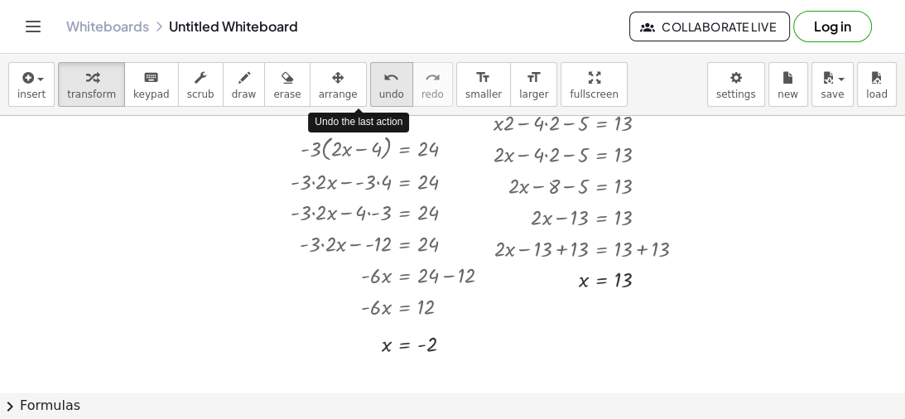
click at [379, 89] on span "undo" at bounding box center [391, 95] width 25 height 12
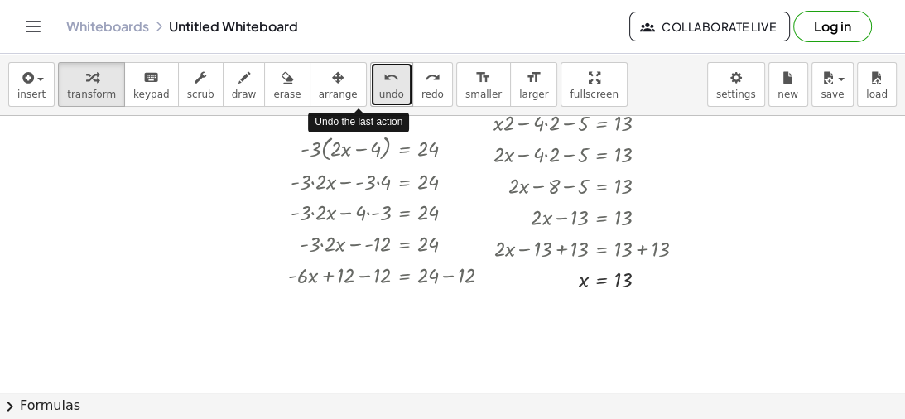
click at [379, 89] on span "undo" at bounding box center [391, 95] width 25 height 12
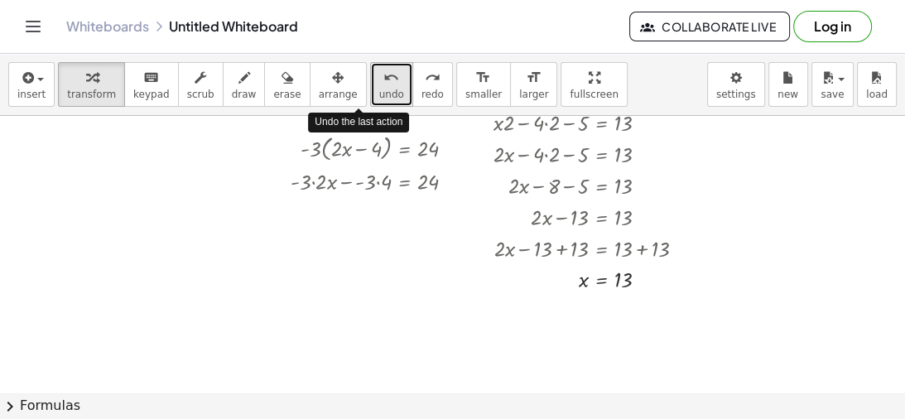
click at [379, 89] on span "undo" at bounding box center [391, 95] width 25 height 12
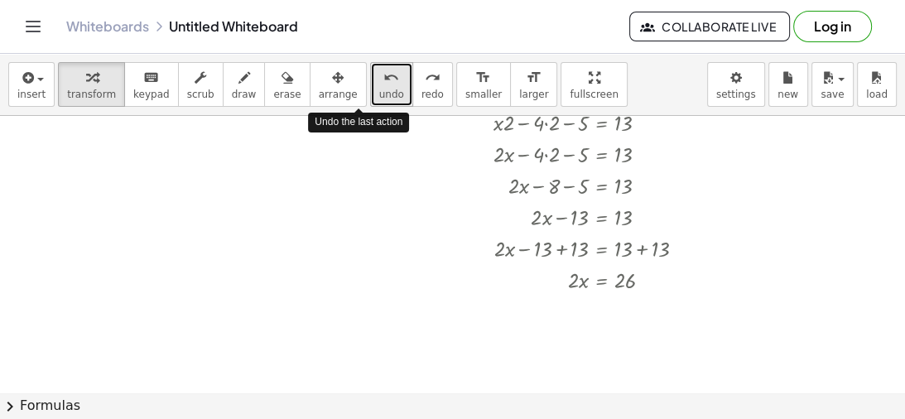
click at [379, 89] on span "undo" at bounding box center [391, 95] width 25 height 12
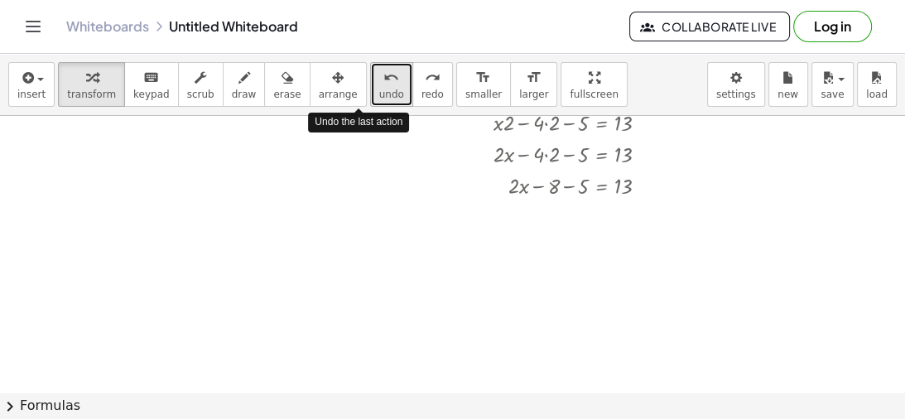
click at [379, 89] on span "undo" at bounding box center [391, 95] width 25 height 12
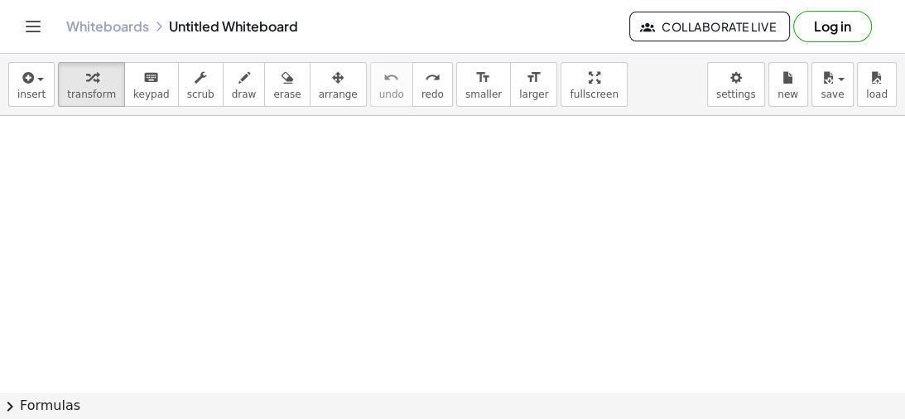
click at [397, 153] on div at bounding box center [452, 170] width 905 height 555
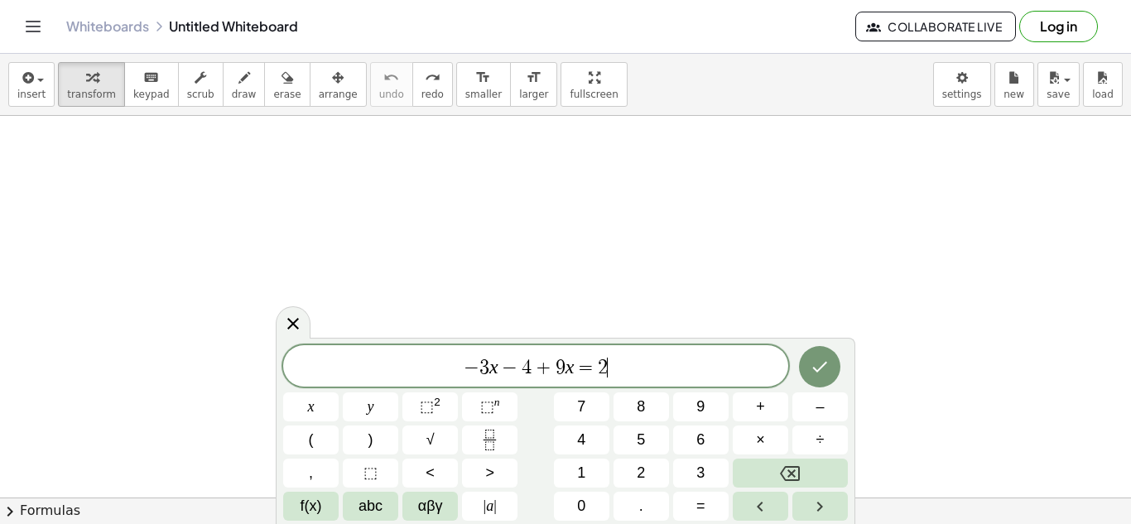
scroll to position [5, 0]
click at [803, 363] on button "Done" at bounding box center [819, 366] width 41 height 41
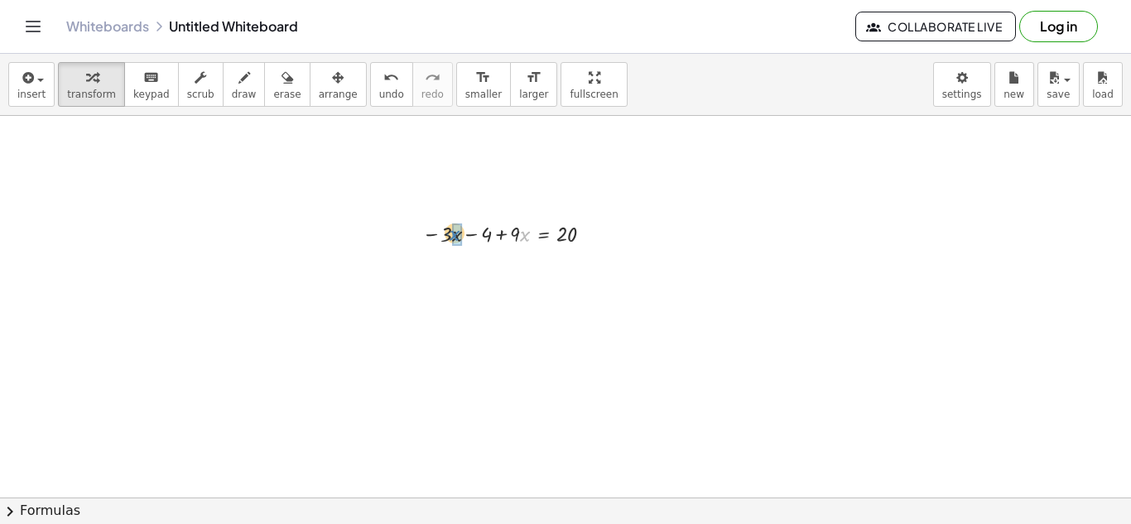
drag, startPoint x: 521, startPoint y: 233, endPoint x: 450, endPoint y: 233, distance: 70.4
click at [450, 233] on div at bounding box center [512, 232] width 197 height 31
click at [383, 84] on icon "undo" at bounding box center [391, 78] width 16 height 20
drag, startPoint x: 518, startPoint y: 235, endPoint x: 445, endPoint y: 234, distance: 72.9
click at [379, 92] on span "undo" at bounding box center [391, 95] width 25 height 12
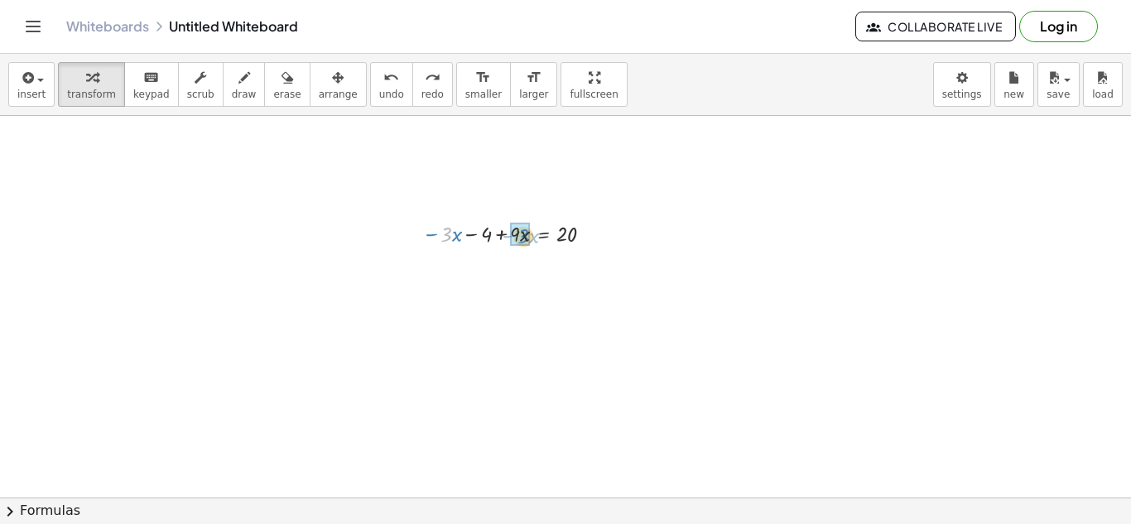
drag, startPoint x: 445, startPoint y: 237, endPoint x: 518, endPoint y: 238, distance: 73.7
click at [450, 266] on div at bounding box center [492, 264] width 237 height 34
click at [503, 267] on div at bounding box center [492, 264] width 237 height 34
drag, startPoint x: 524, startPoint y: 267, endPoint x: 506, endPoint y: 264, distance: 18.5
click at [506, 264] on div at bounding box center [492, 264] width 237 height 34
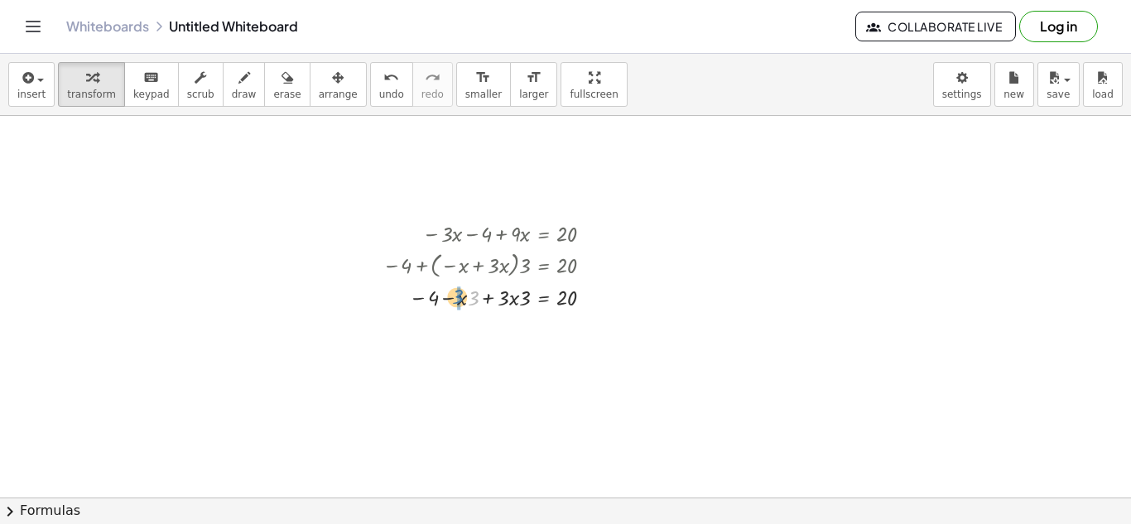
drag, startPoint x: 477, startPoint y: 301, endPoint x: 460, endPoint y: 299, distance: 17.5
click at [511, 301] on div at bounding box center [492, 296] width 237 height 31
click at [513, 331] on div at bounding box center [492, 327] width 237 height 31
drag, startPoint x: 523, startPoint y: 334, endPoint x: 500, endPoint y: 331, distance: 23.3
drag, startPoint x: 518, startPoint y: 359, endPoint x: 483, endPoint y: 357, distance: 35.7
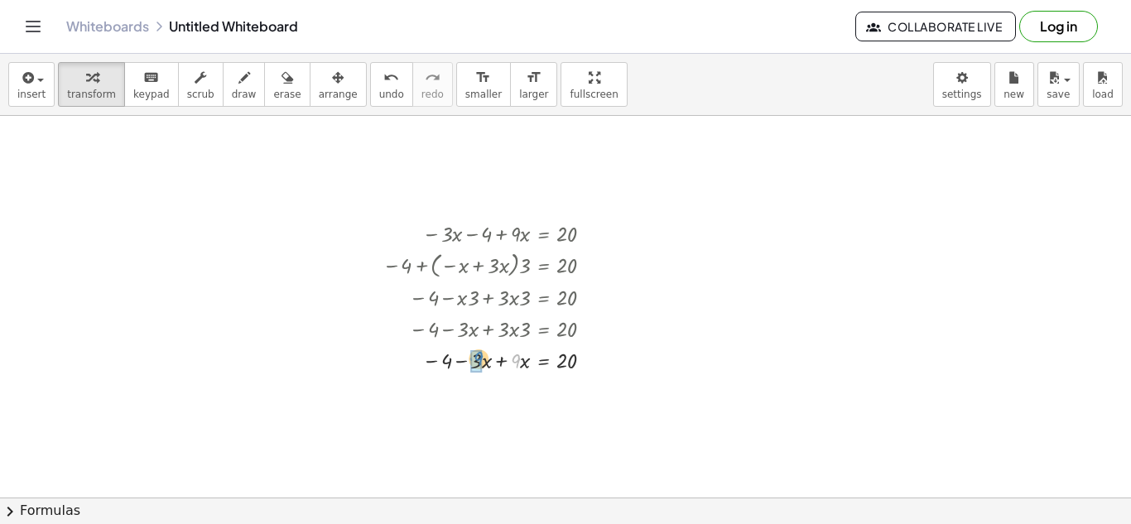
click at [483, 357] on div at bounding box center [492, 359] width 237 height 31
click at [375, 106] on button "undo undo" at bounding box center [391, 84] width 43 height 45
click at [503, 359] on div at bounding box center [501, 359] width 219 height 31
click at [383, 56] on div "insert select one: Math Expression Function Text Youtube Video Graphing Geometr…" at bounding box center [565, 85] width 1131 height 62
click at [380, 95] on button "undo undo" at bounding box center [391, 84] width 43 height 45
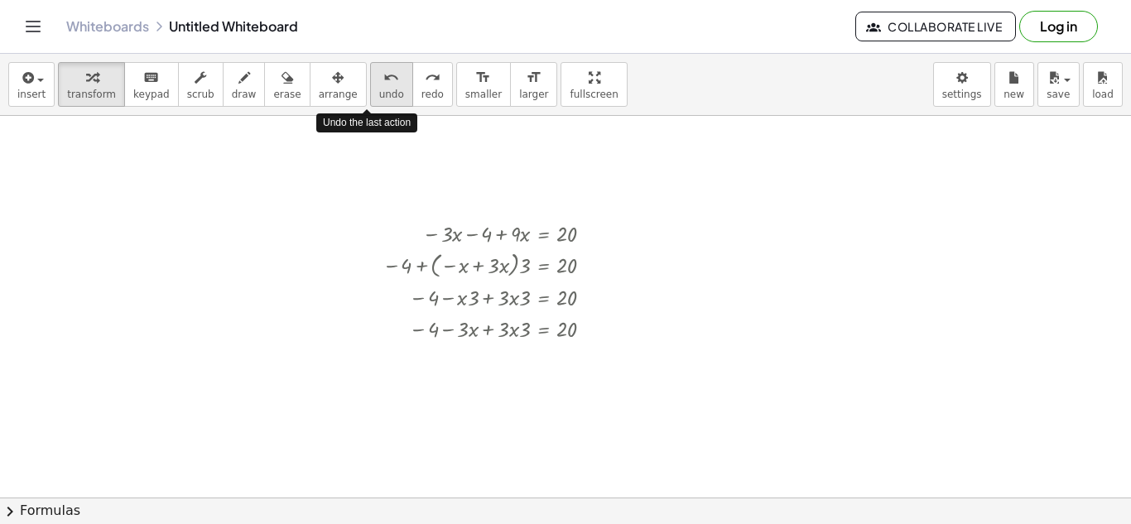
click at [380, 95] on button "undo undo" at bounding box center [391, 84] width 43 height 45
click at [378, 96] on button "undo undo" at bounding box center [391, 84] width 43 height 45
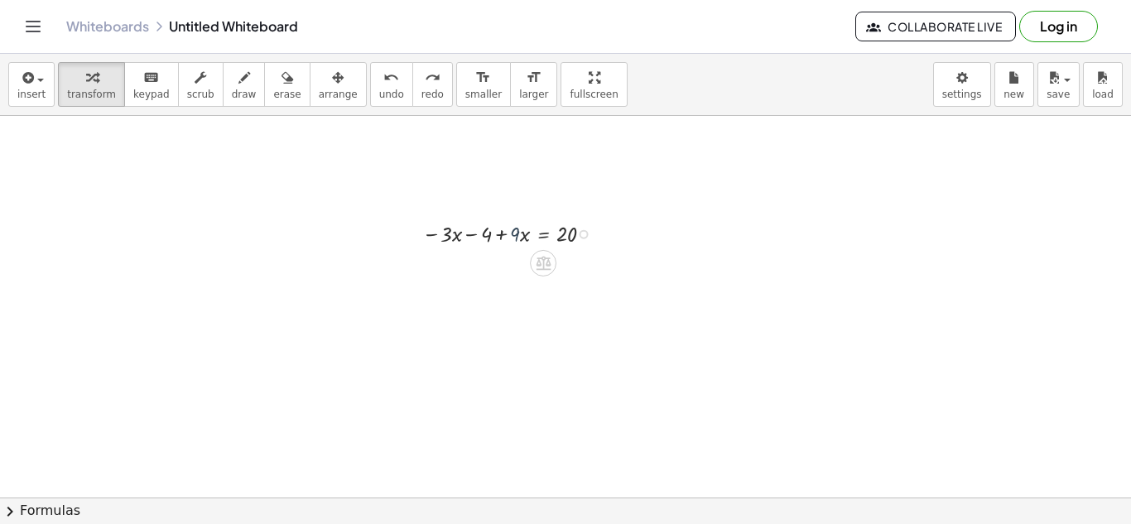
click at [519, 240] on div at bounding box center [512, 232] width 197 height 31
drag, startPoint x: 443, startPoint y: 237, endPoint x: 532, endPoint y: 244, distance: 88.9
click at [503, 267] on div at bounding box center [512, 263] width 197 height 31
click at [544, 301] on div at bounding box center [512, 295] width 197 height 31
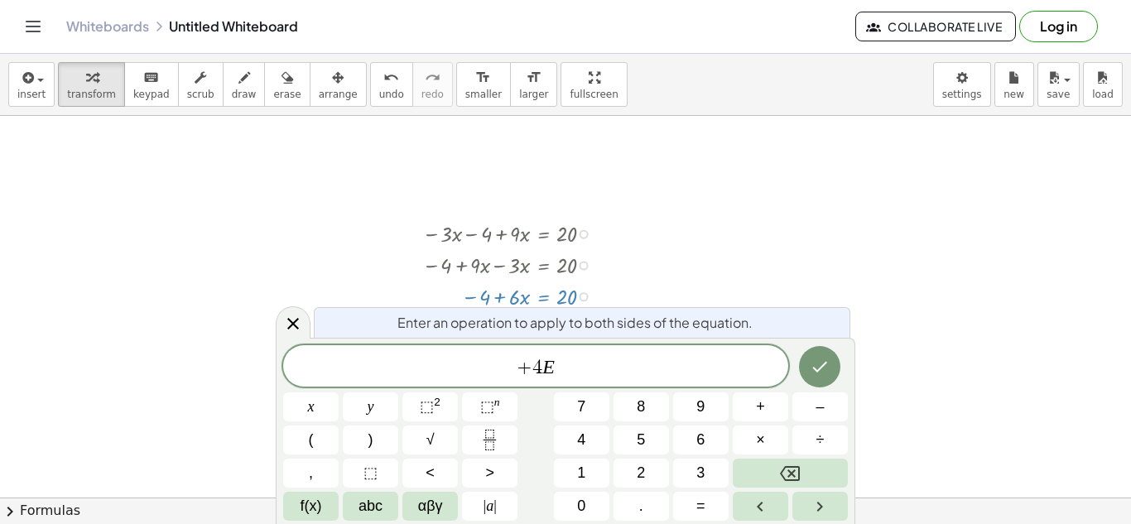
scroll to position [11, 0]
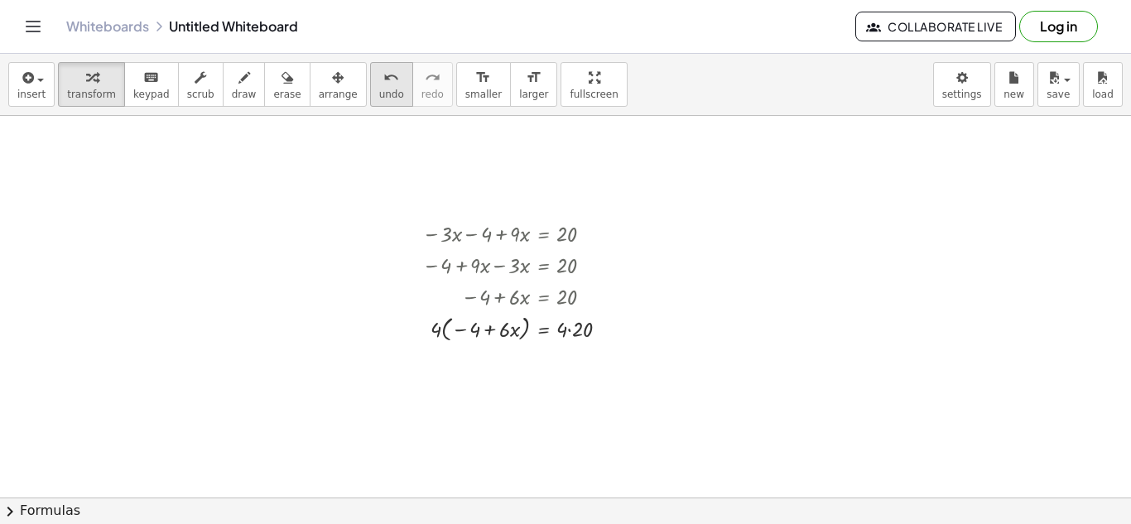
click at [370, 78] on button "undo undo" at bounding box center [391, 84] width 43 height 45
click at [547, 295] on div at bounding box center [512, 295] width 197 height 31
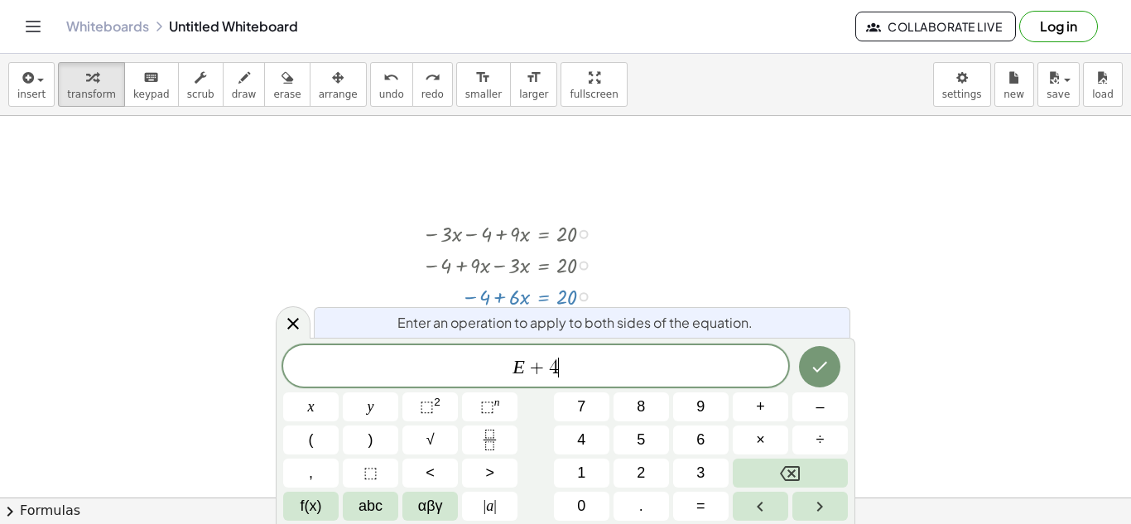
scroll to position [0, 0]
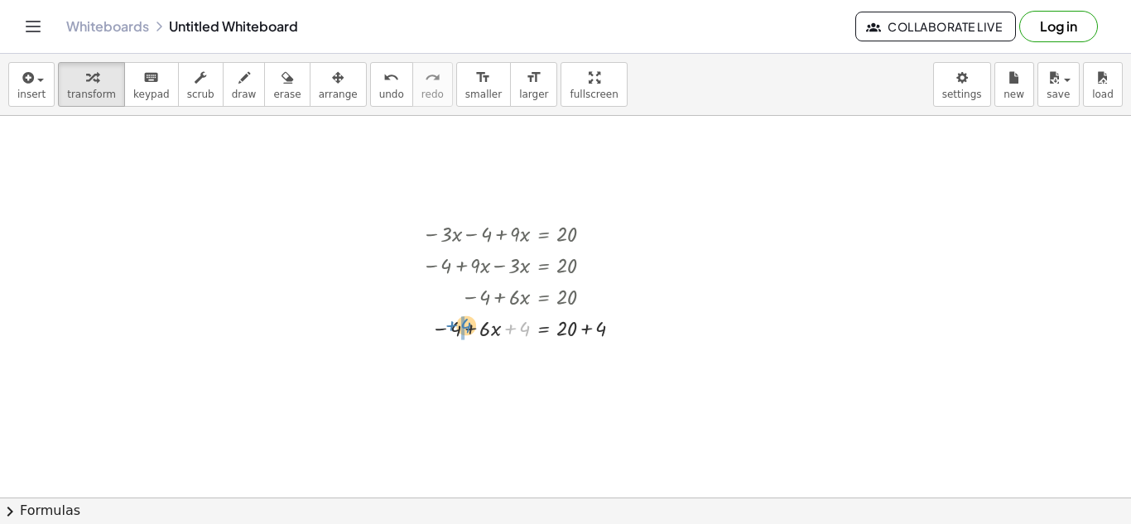
drag, startPoint x: 518, startPoint y: 327, endPoint x: 456, endPoint y: 325, distance: 62.2
click at [456, 325] on div at bounding box center [527, 326] width 226 height 31
click at [466, 362] on div at bounding box center [527, 357] width 226 height 31
click at [590, 362] on div at bounding box center [528, 357] width 229 height 31
click at [584, 397] on div at bounding box center [528, 388] width 229 height 31
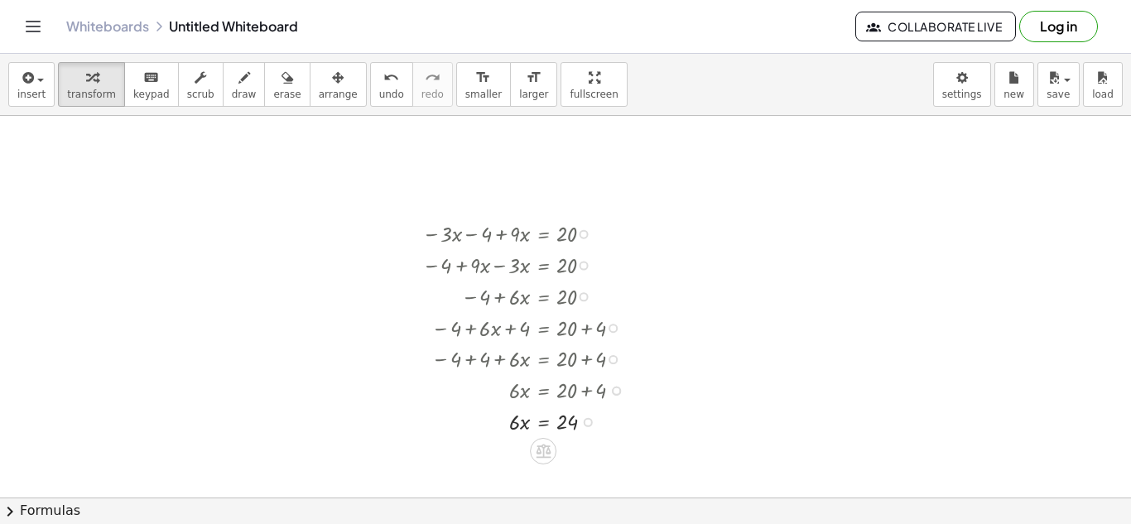
click at [550, 418] on div at bounding box center [528, 420] width 229 height 31
click at [520, 418] on div at bounding box center [528, 458] width 229 height 44
click at [571, 418] on div at bounding box center [528, 458] width 229 height 44
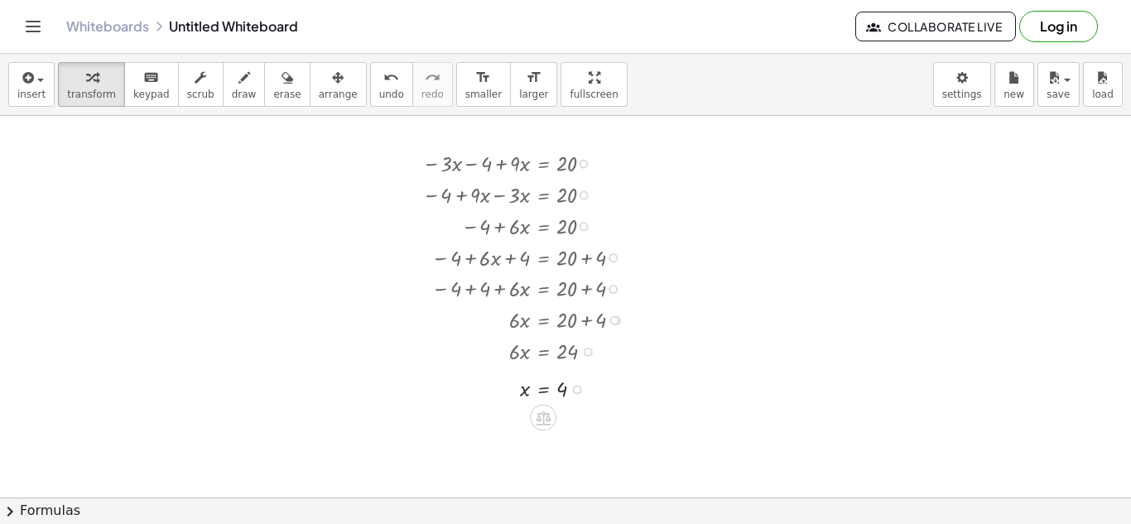
scroll to position [237, 0]
